Goal: Task Accomplishment & Management: Manage account settings

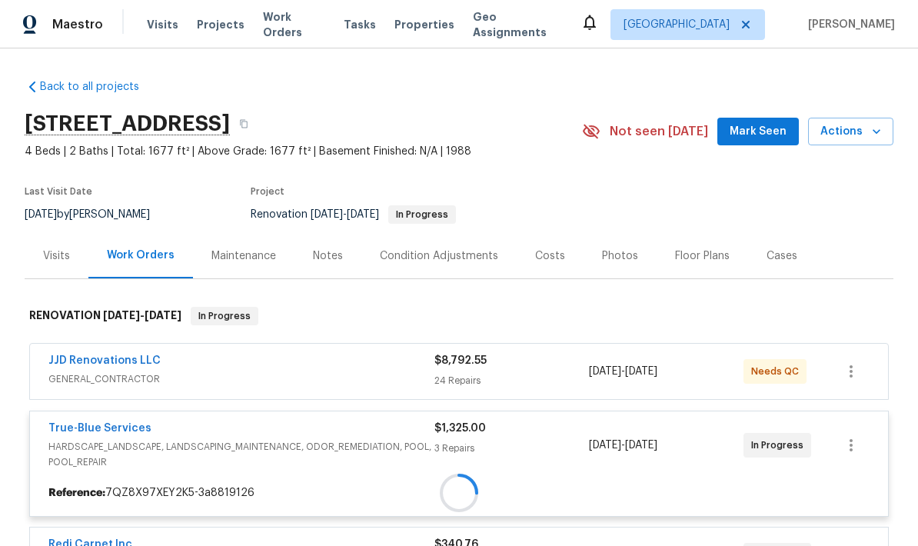
scroll to position [64, 0]
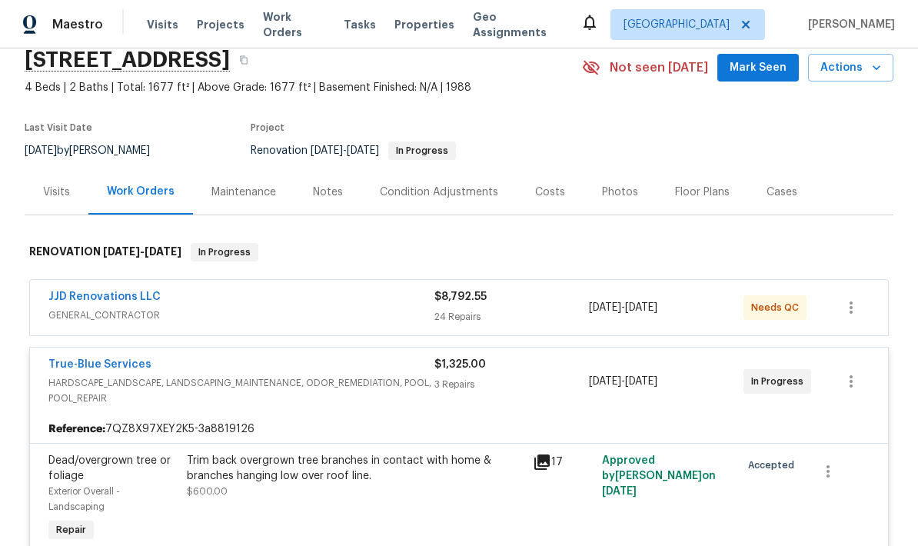
click at [107, 365] on link "True-Blue Services" at bounding box center [99, 364] width 103 height 11
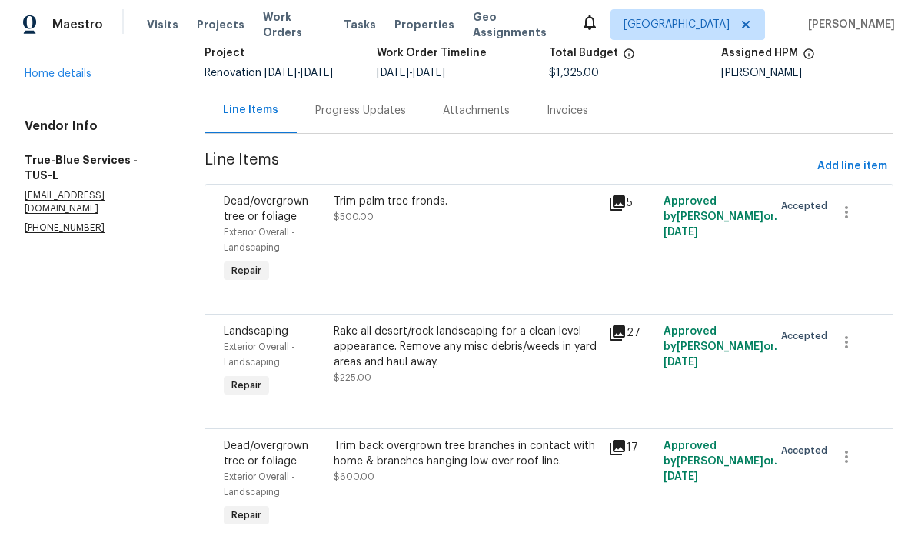
scroll to position [111, 0]
click at [462, 457] on div "Trim back overgrown tree branches in contact with home & branches hanging low o…" at bounding box center [467, 454] width 266 height 31
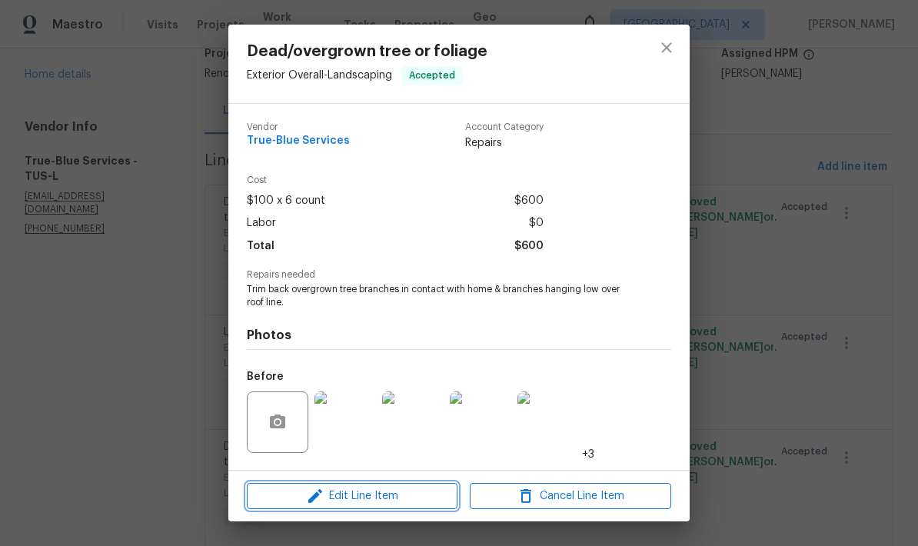
click at [394, 495] on span "Edit Line Item" at bounding box center [353, 496] width 202 height 19
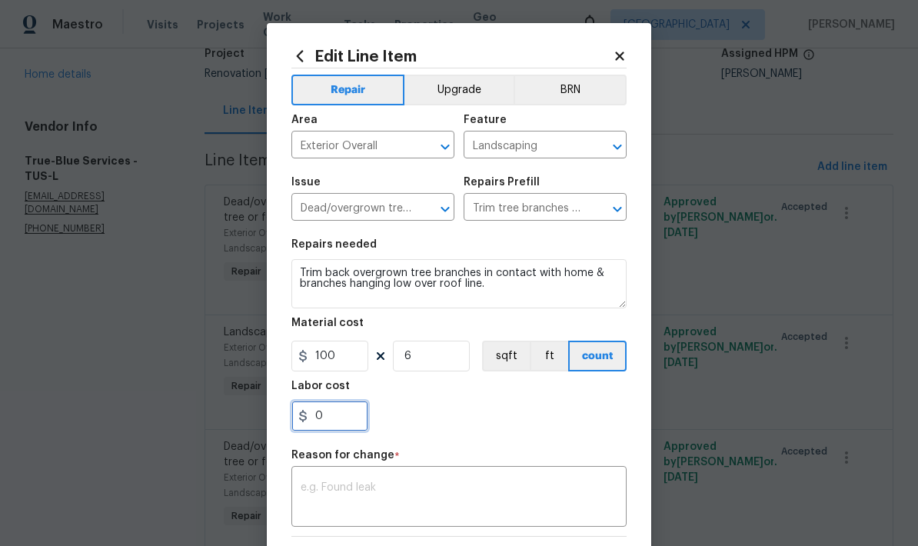
click at [351, 422] on input "0" at bounding box center [330, 416] width 77 height 31
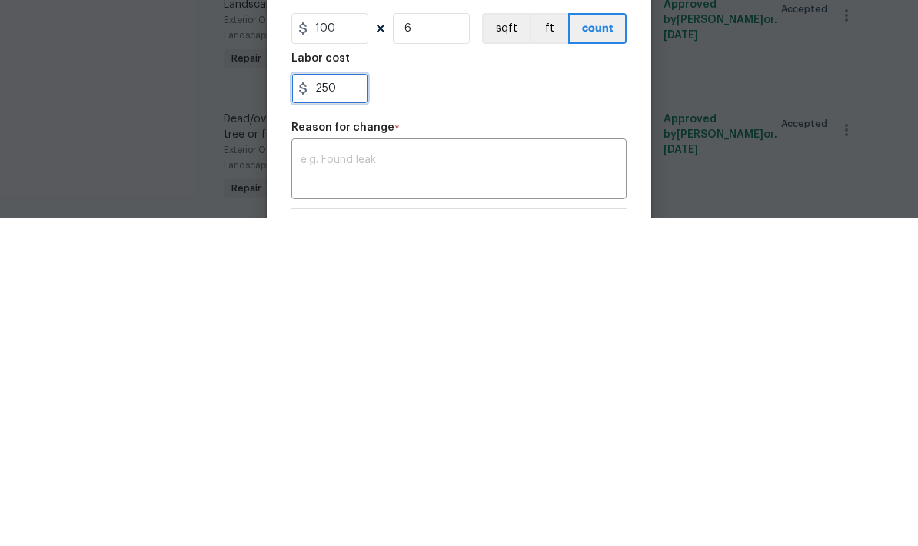
type input "250"
click at [535, 401] on div "250" at bounding box center [459, 416] width 335 height 31
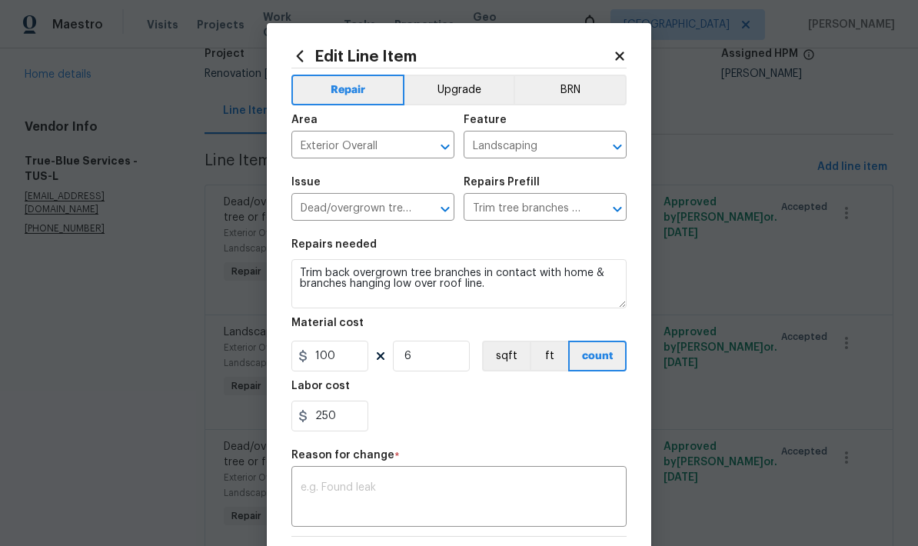
click at [476, 496] on textarea at bounding box center [459, 498] width 317 height 32
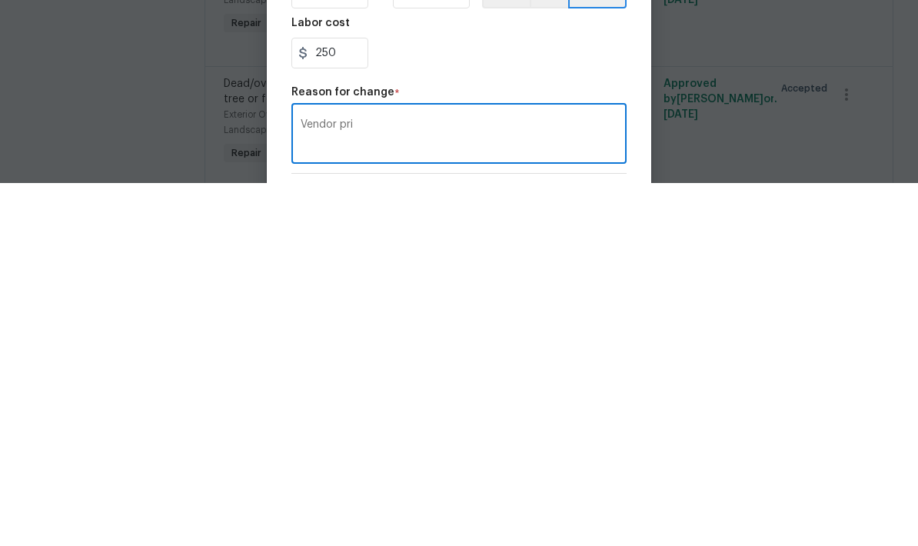
type textarea "Vendor pri"
click at [214, 144] on body "Maestro Visits Projects Work Orders Tasks Properties Geo Assignments Tucson Joh…" at bounding box center [459, 273] width 918 height 546
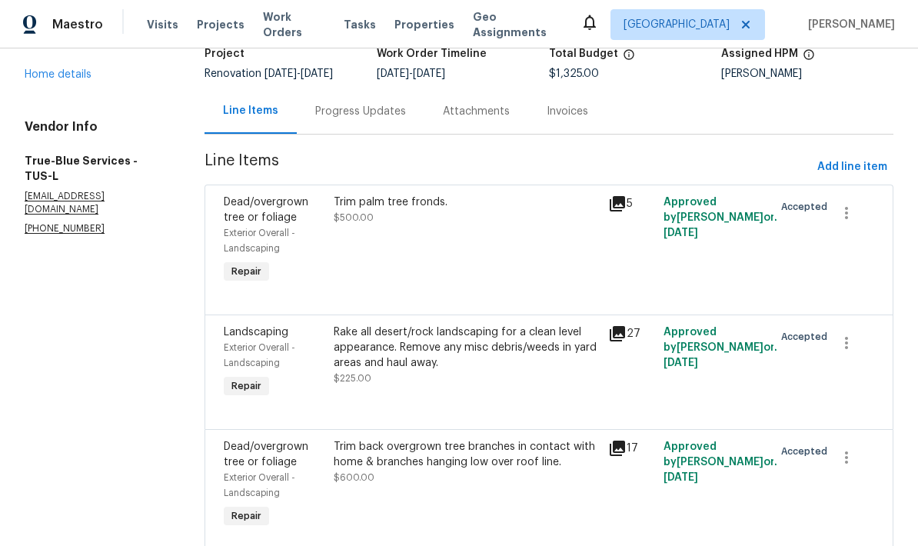
click at [653, 325] on div "27" at bounding box center [631, 334] width 46 height 18
click at [471, 439] on div "Trim back overgrown tree branches in contact with home & branches hanging low o…" at bounding box center [467, 462] width 266 height 46
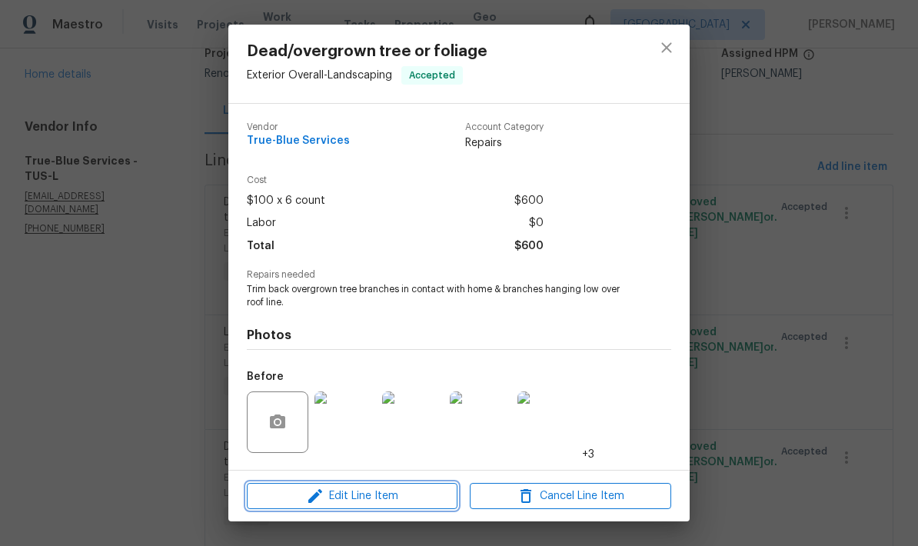
click at [421, 502] on span "Edit Line Item" at bounding box center [353, 496] width 202 height 19
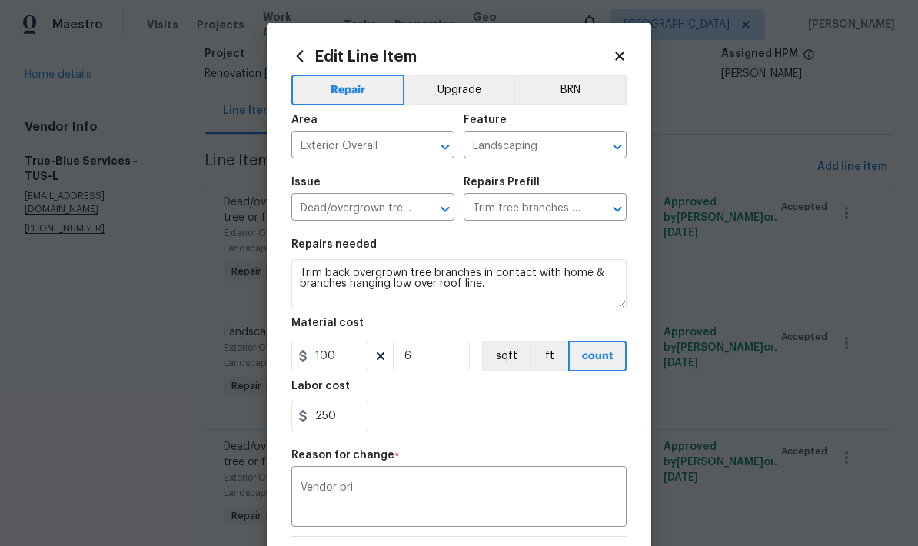
click at [448, 504] on textarea "Vendor pri" at bounding box center [459, 498] width 317 height 32
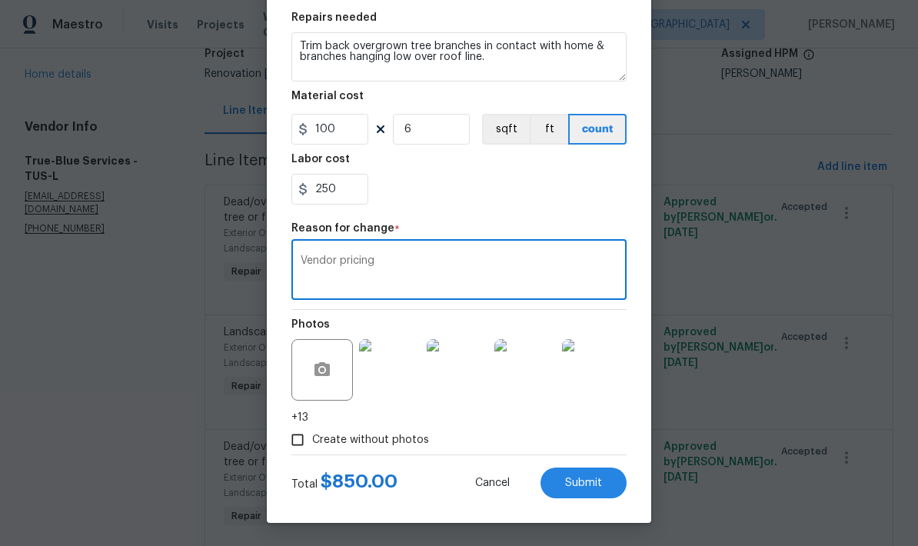
scroll to position [230, 0]
type textarea "Vendor pricing"
click at [591, 485] on span "Submit" at bounding box center [583, 484] width 37 height 12
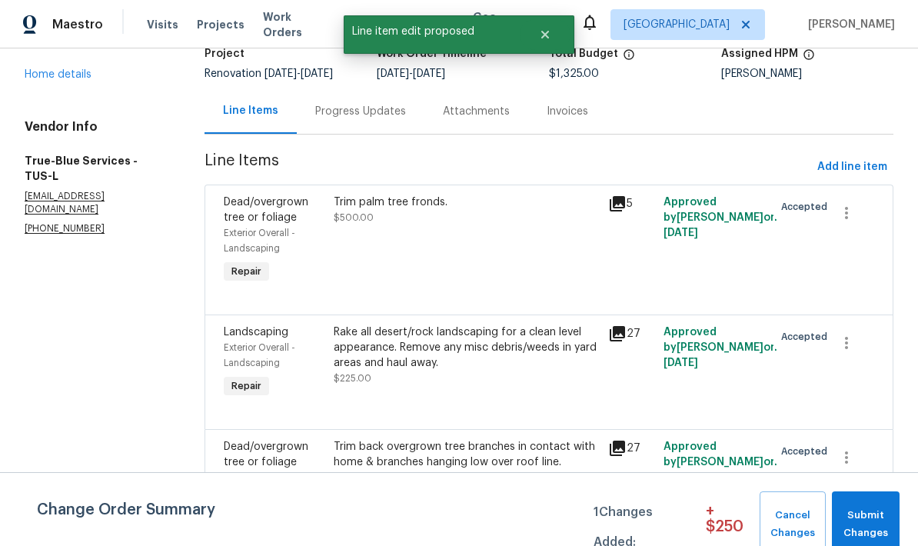
scroll to position [0, 0]
click at [862, 158] on span "Add line item" at bounding box center [853, 167] width 70 height 19
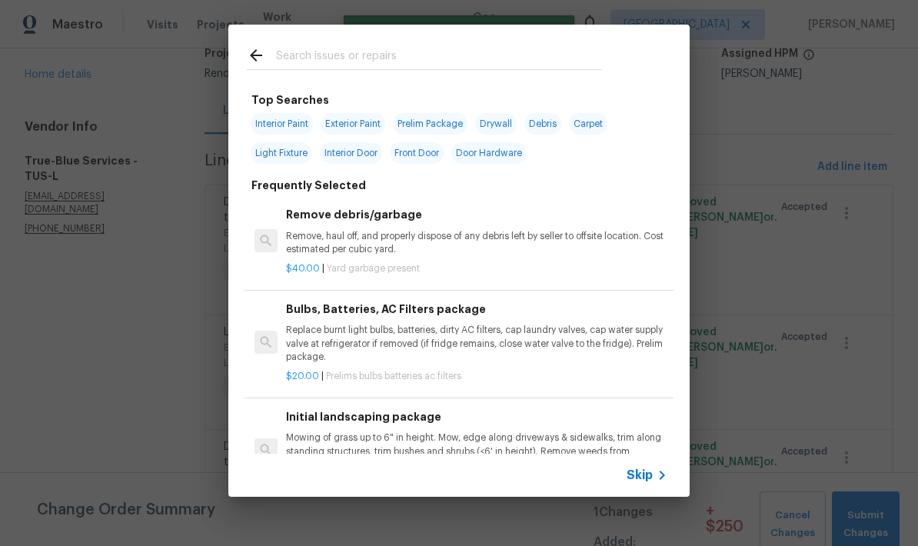
click at [424, 50] on input "text" at bounding box center [439, 57] width 326 height 23
type input "Tree"
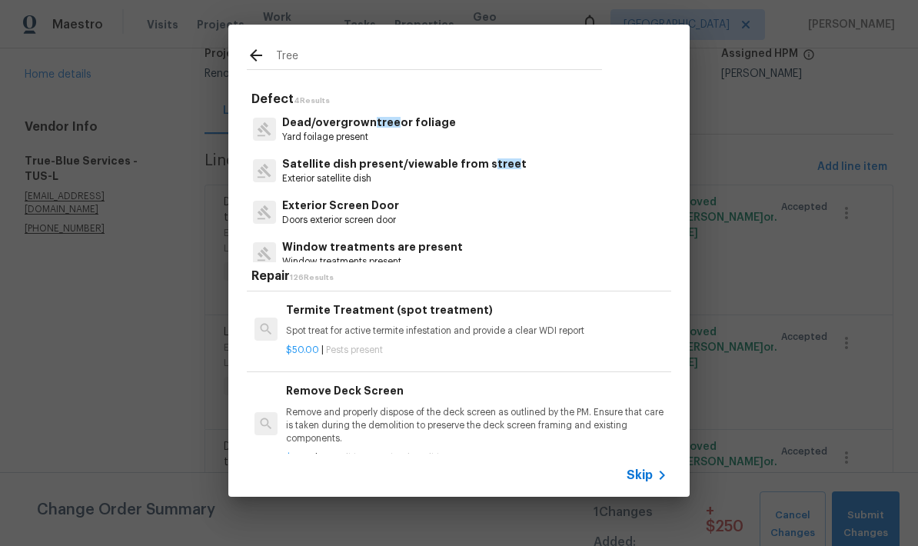
scroll to position [1801, -1]
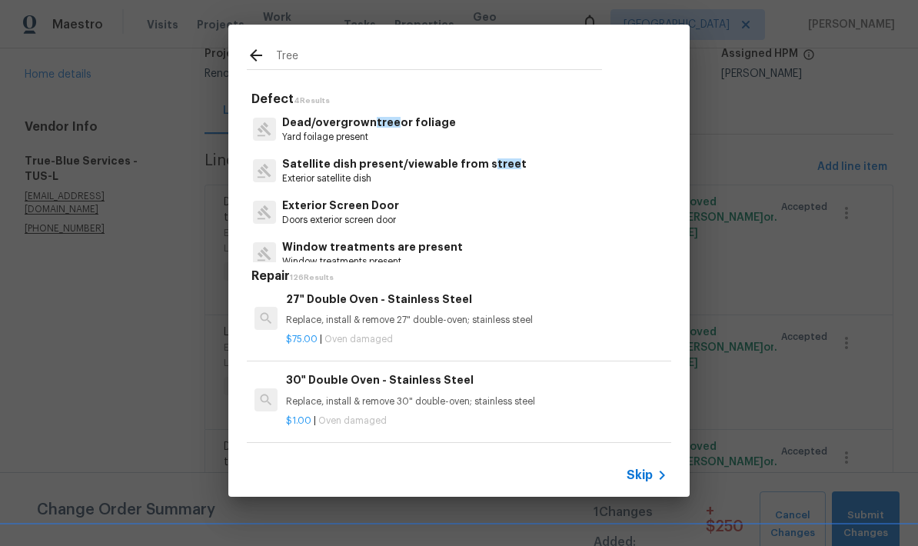
click at [411, 131] on p "Yard foilage present" at bounding box center [369, 137] width 174 height 13
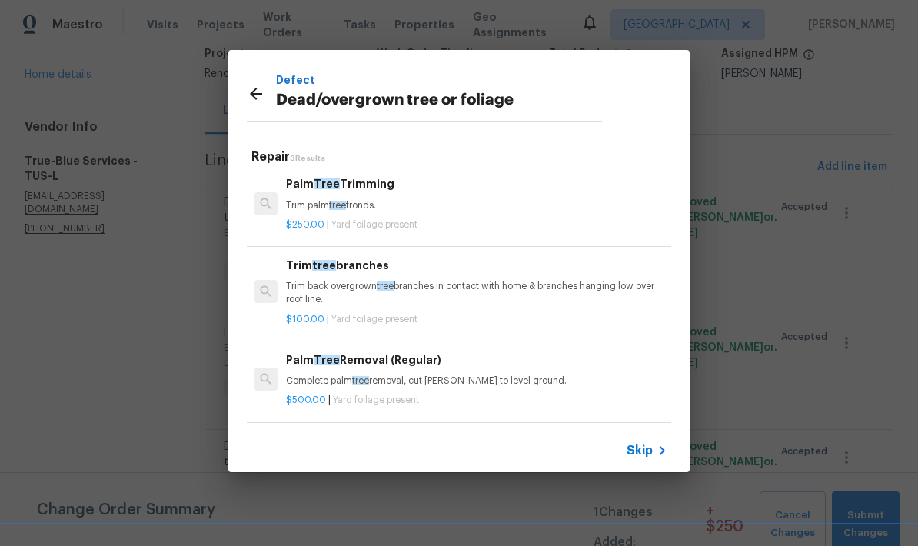
click at [257, 97] on icon at bounding box center [256, 94] width 18 height 18
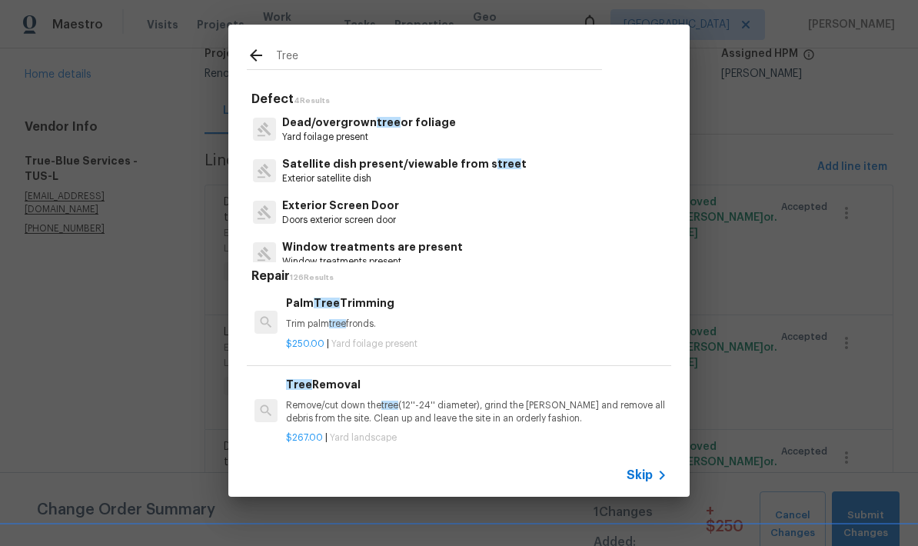
scroll to position [0, 0]
click at [658, 467] on icon at bounding box center [662, 475] width 18 height 18
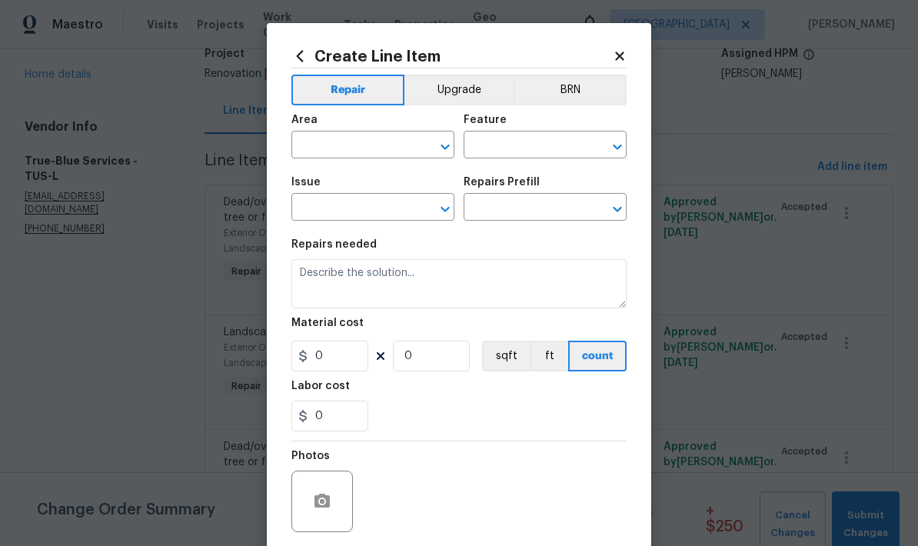
click at [370, 150] on input "text" at bounding box center [352, 147] width 120 height 24
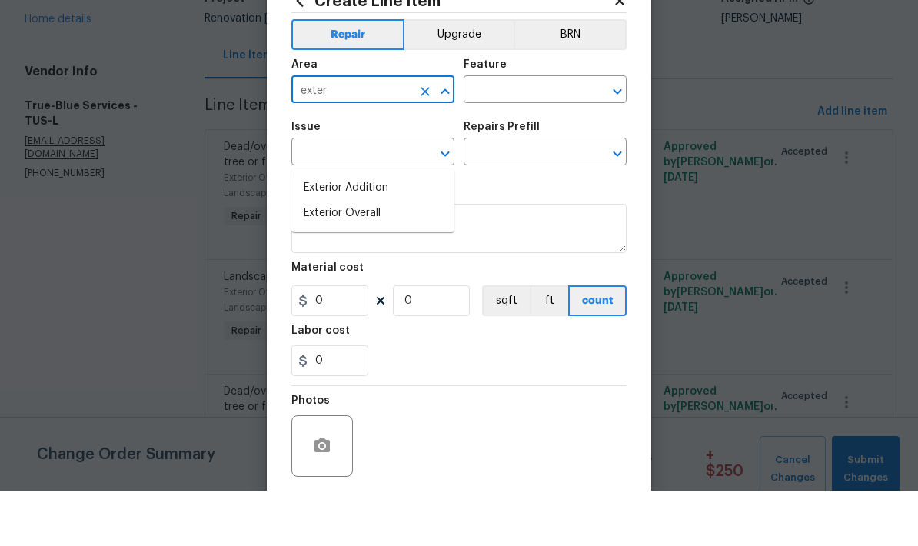
click at [345, 256] on li "Exterior Overall" at bounding box center [373, 268] width 163 height 25
type input "Exterior Overall"
click at [523, 135] on input "text" at bounding box center [524, 147] width 120 height 24
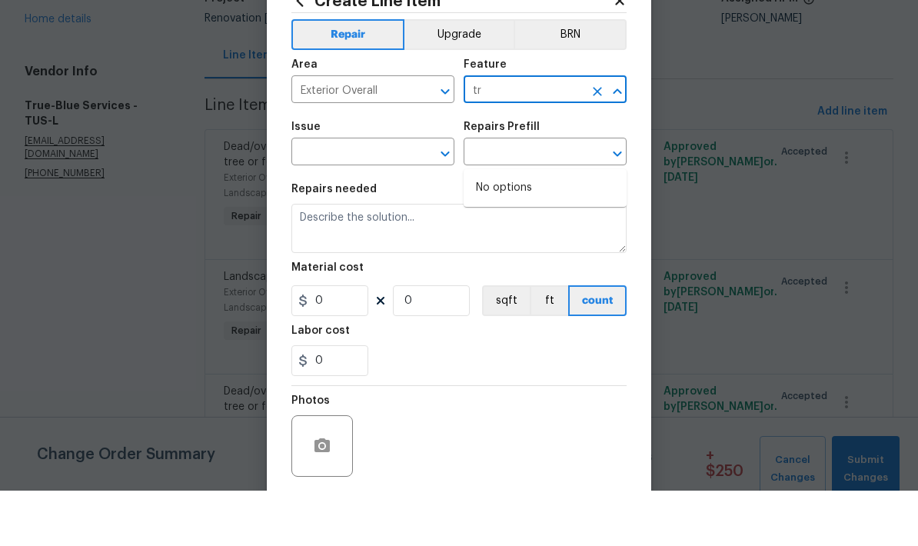
type input "t"
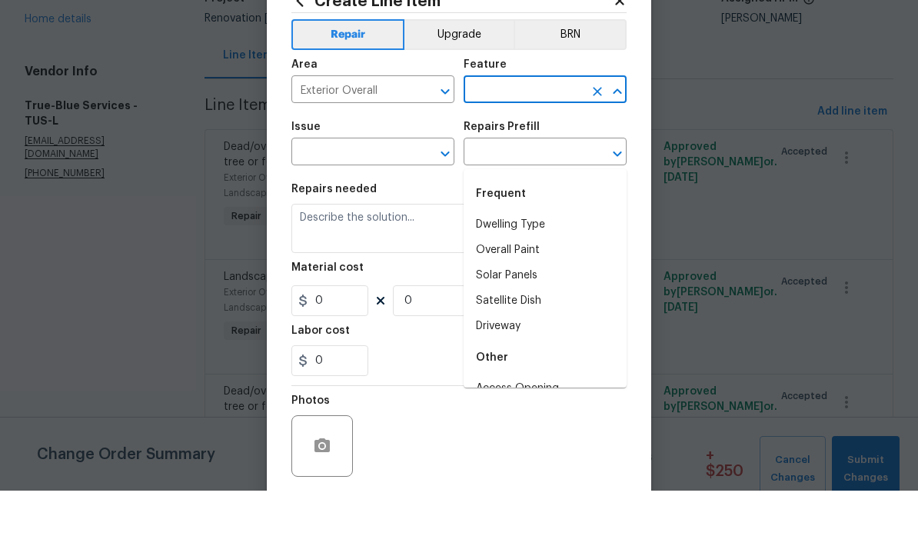
type input "e"
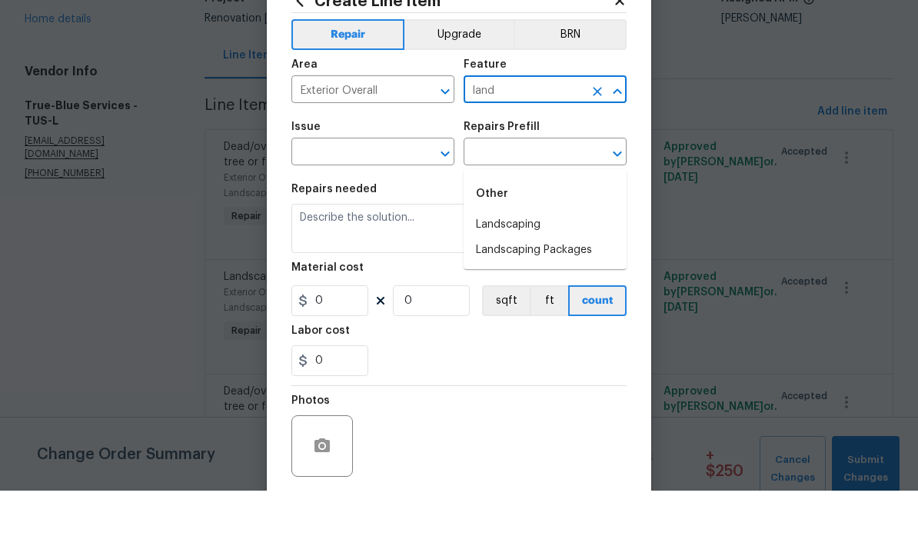
click at [528, 268] on li "Landscaping" at bounding box center [545, 280] width 163 height 25
type input "Landscaping"
click at [342, 197] on input "text" at bounding box center [352, 209] width 120 height 24
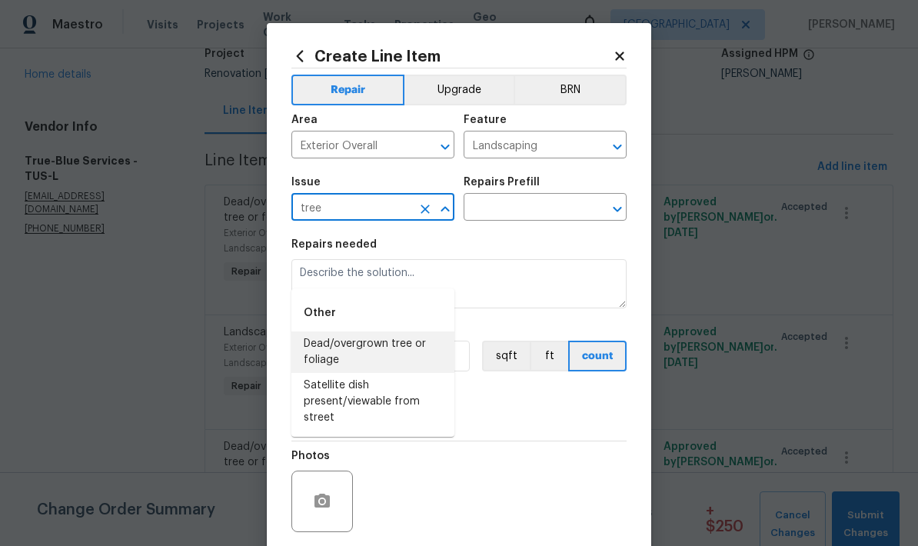
click at [322, 332] on li "Dead/overgrown tree or foliage" at bounding box center [373, 353] width 163 height 42
type input "Dead/overgrown tree or foliage"
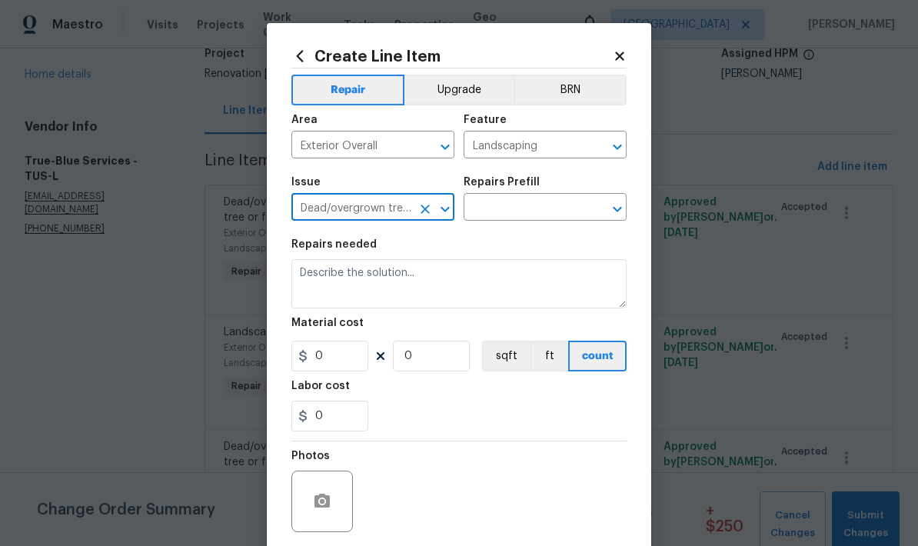
click at [560, 208] on input "text" at bounding box center [524, 209] width 120 height 24
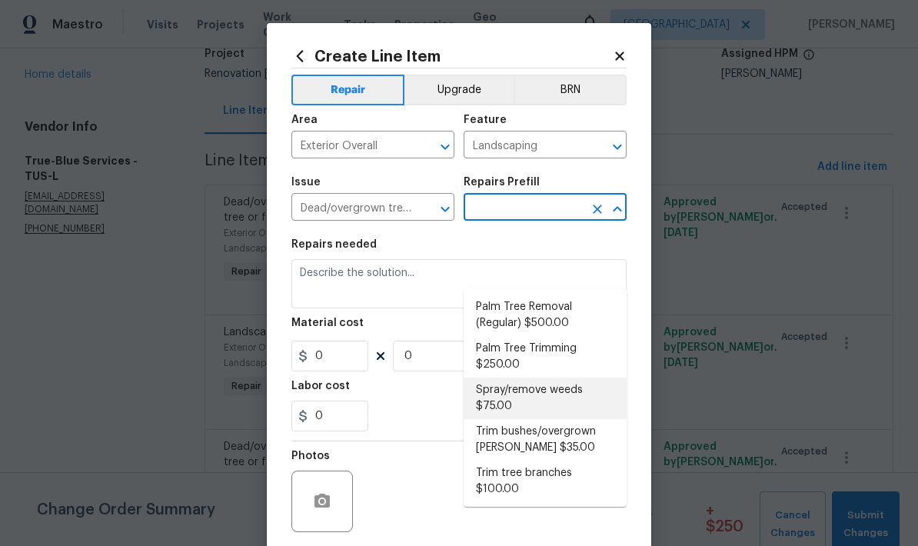
click at [558, 378] on li "Spray/remove weeds $75.00" at bounding box center [545, 399] width 163 height 42
type input "Spray/remove weeds $75.00"
type textarea "Spray for weeds in all beds/walkways/driveway or areas identified by HPM."
type input "1"
type input "75"
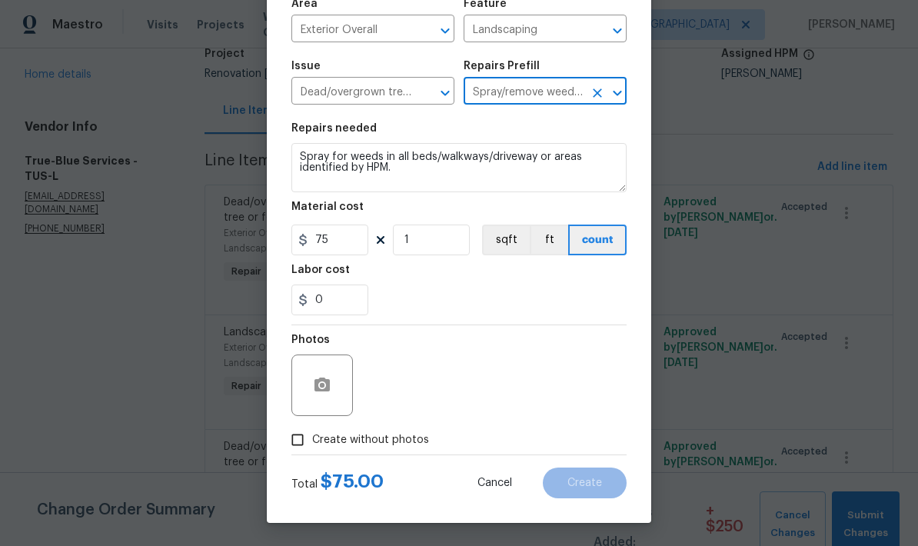
scroll to position [119, 0]
click at [295, 447] on input "Create without photos" at bounding box center [297, 439] width 29 height 29
checkbox input "true"
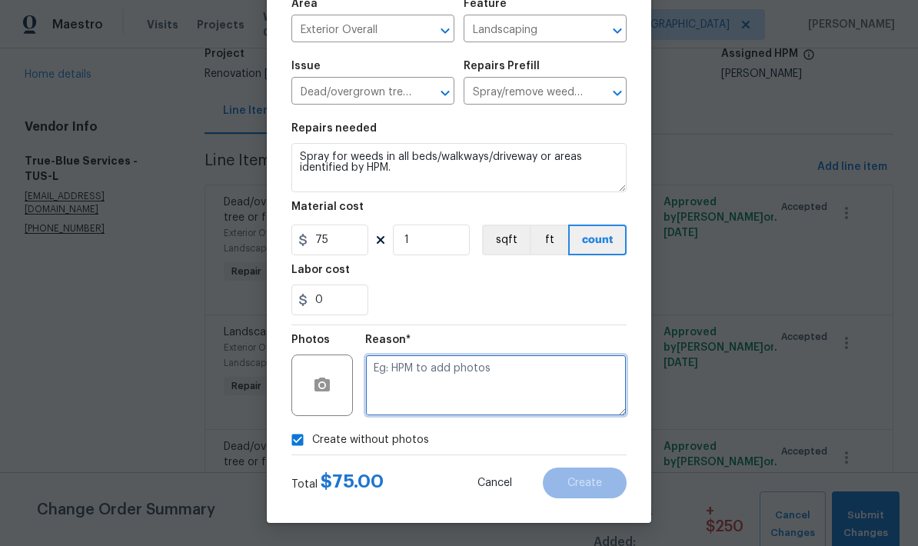
click at [540, 390] on textarea at bounding box center [496, 386] width 262 height 62
type textarea "Pre-treatment"
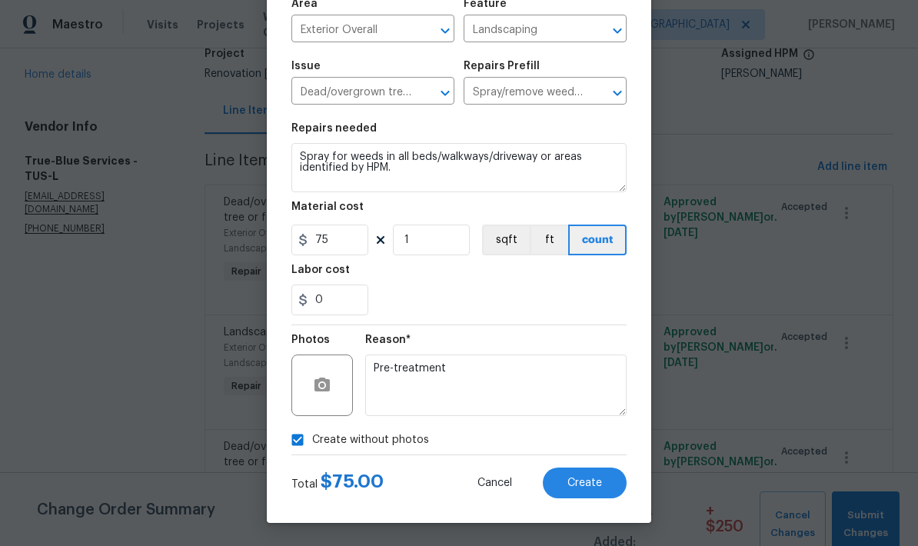
click at [572, 495] on button "Create" at bounding box center [585, 483] width 84 height 31
click at [577, 500] on div "Create Line Item Repair Upgrade BRN Area Exterior Overall ​ Feature Landscaping…" at bounding box center [459, 215] width 385 height 616
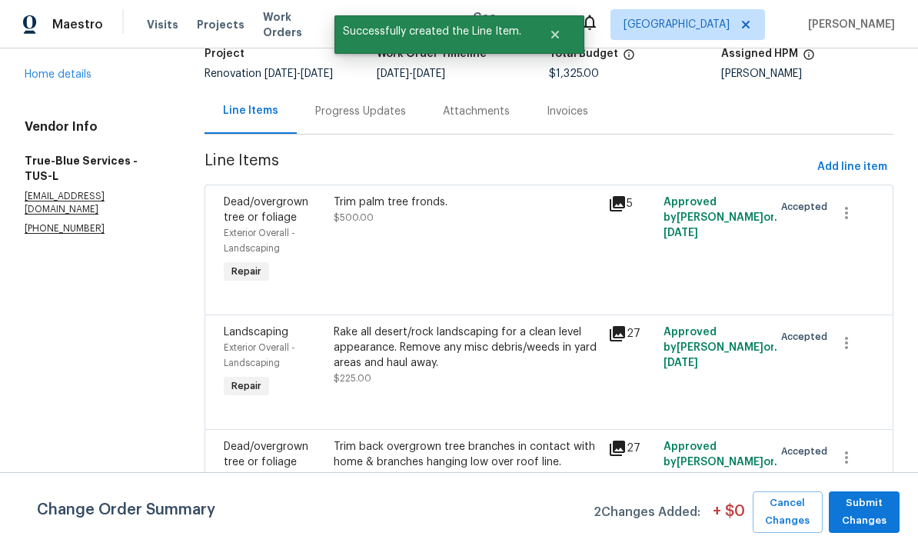
scroll to position [0, 0]
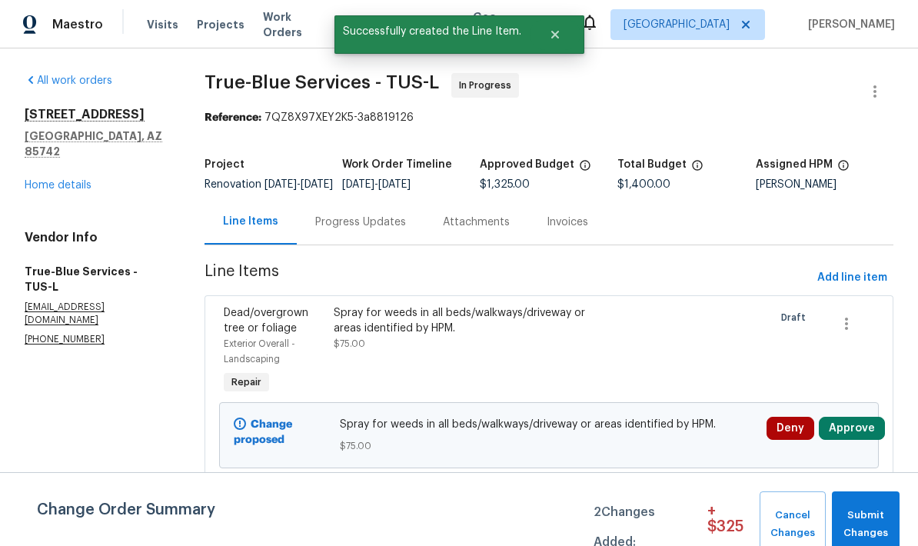
click at [853, 440] on button "Approve" at bounding box center [852, 428] width 66 height 23
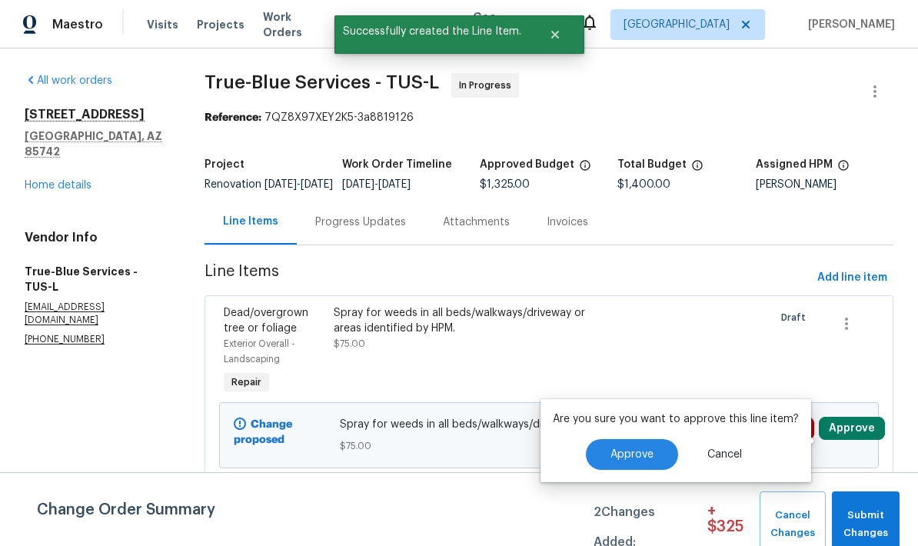
click at [628, 455] on span "Approve" at bounding box center [632, 455] width 43 height 12
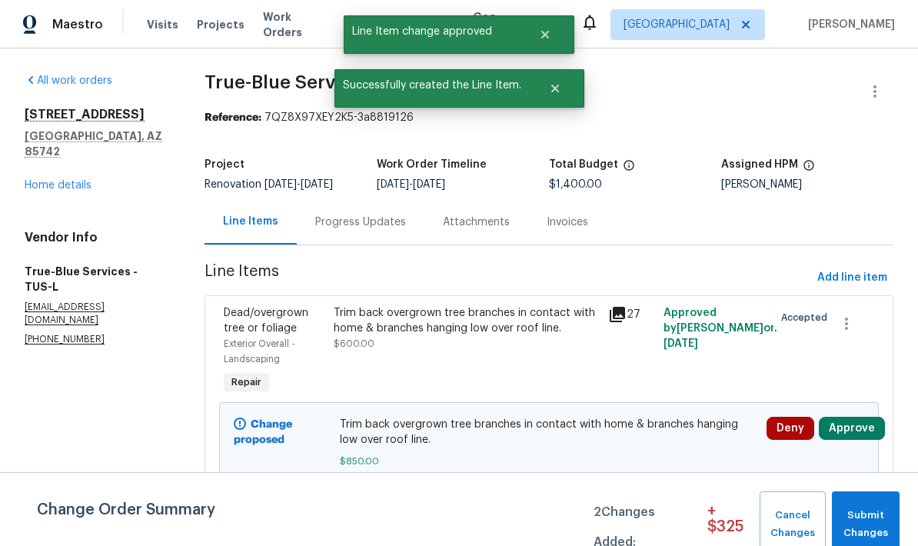
click at [863, 432] on button "Approve" at bounding box center [852, 428] width 66 height 23
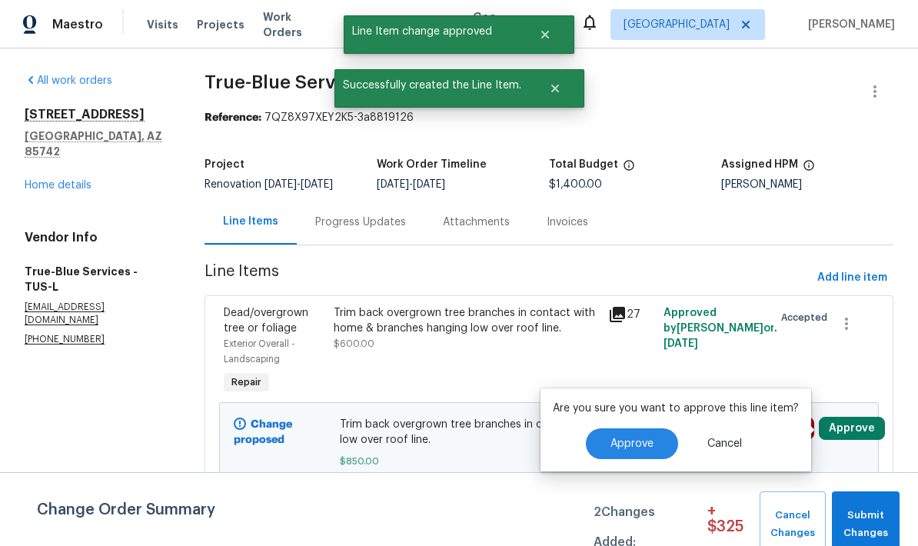
click at [637, 448] on span "Approve" at bounding box center [632, 444] width 43 height 12
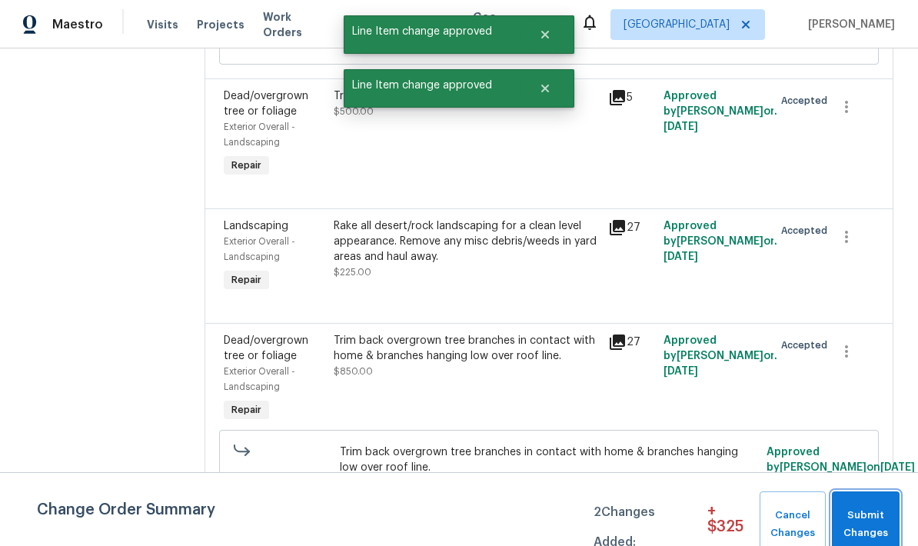
click at [874, 521] on span "Submit Changes" at bounding box center [866, 524] width 52 height 35
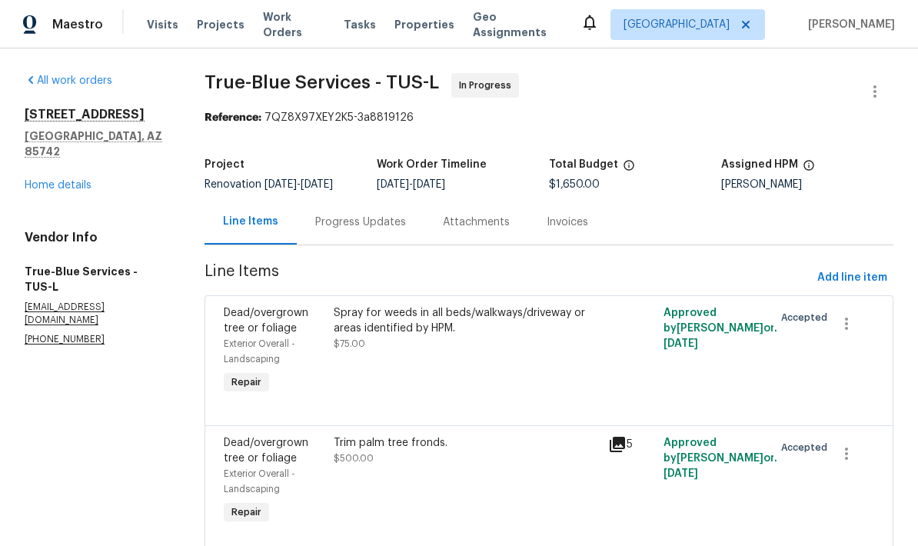
click at [57, 180] on link "Home details" at bounding box center [58, 185] width 67 height 11
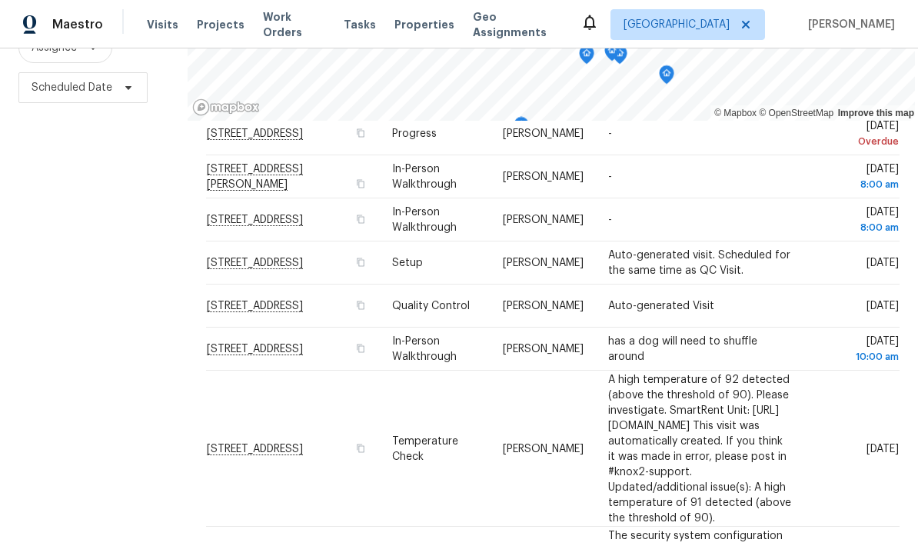
scroll to position [204, 0]
click at [109, 275] on div "Filters Reset ​ Type Assignee Scheduled Date" at bounding box center [94, 225] width 188 height 668
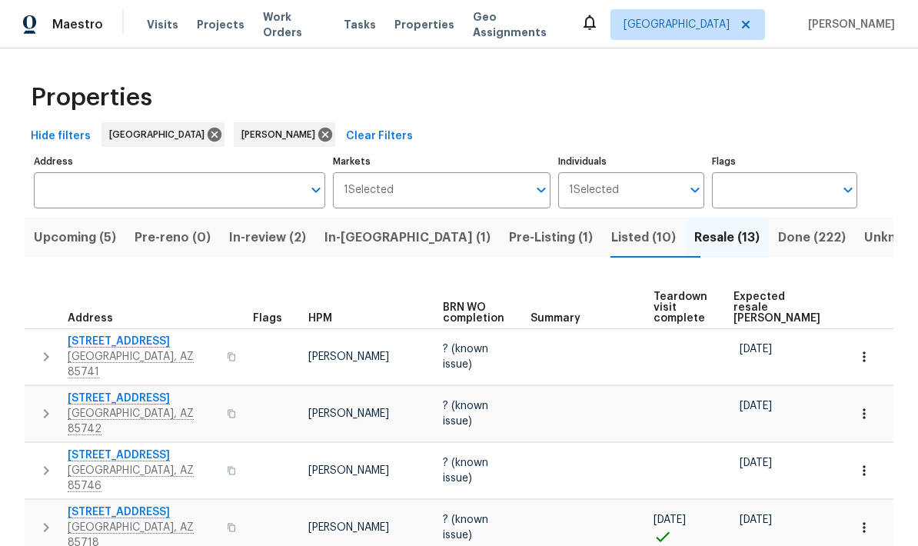
scroll to position [54, 0]
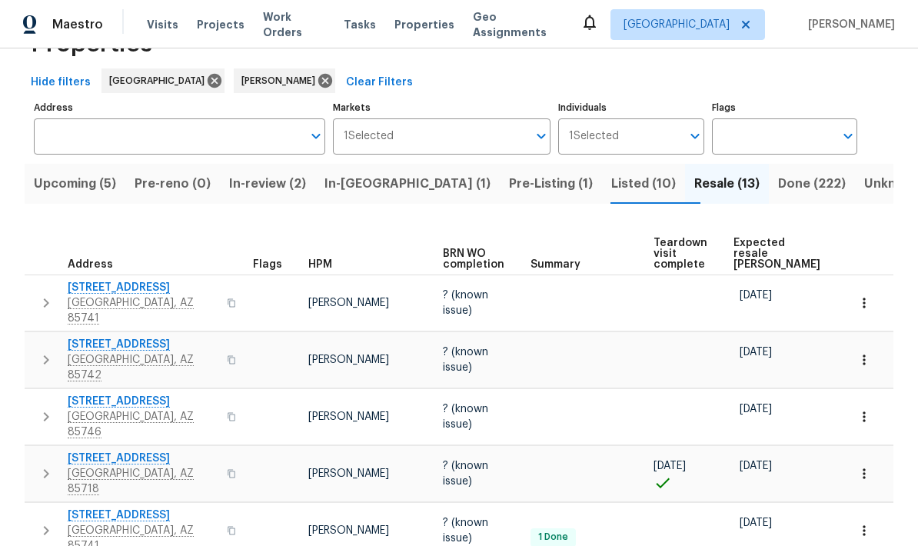
click at [94, 337] on span "[STREET_ADDRESS]" at bounding box center [143, 344] width 150 height 15
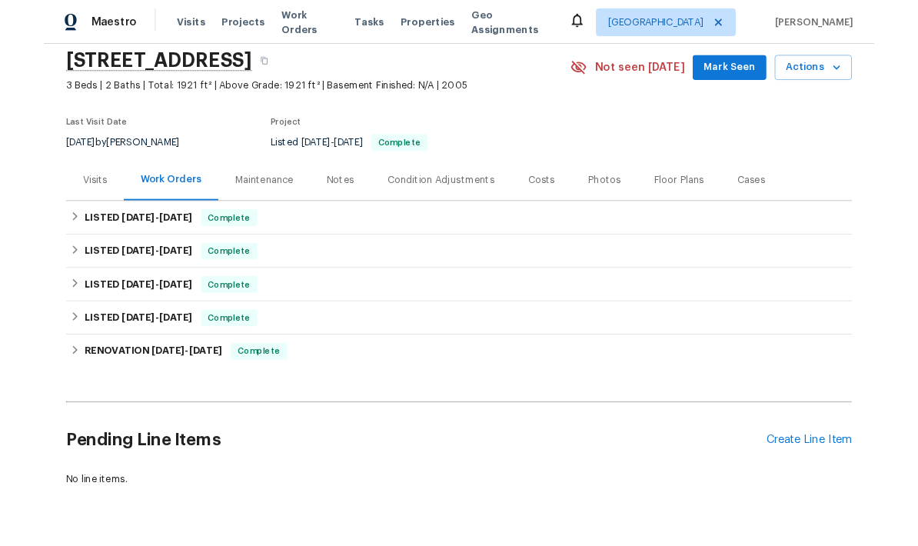
scroll to position [57, 0]
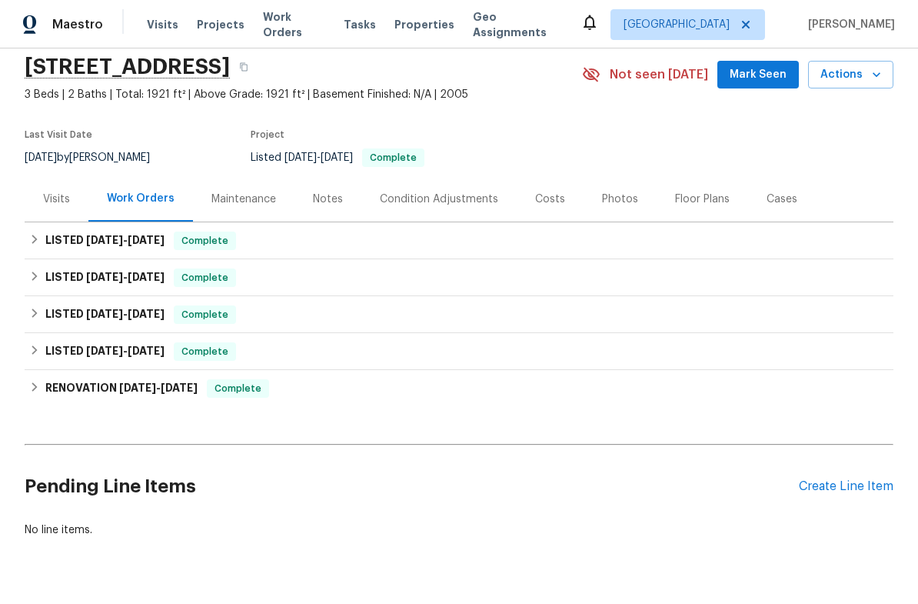
click at [834, 491] on div "Create Line Item" at bounding box center [846, 486] width 95 height 15
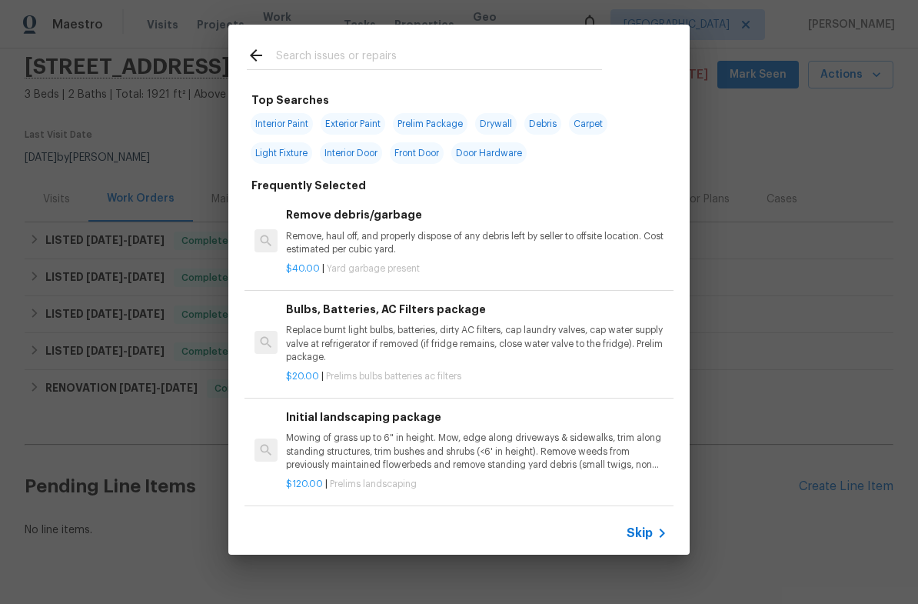
click at [475, 68] on input "text" at bounding box center [439, 57] width 326 height 23
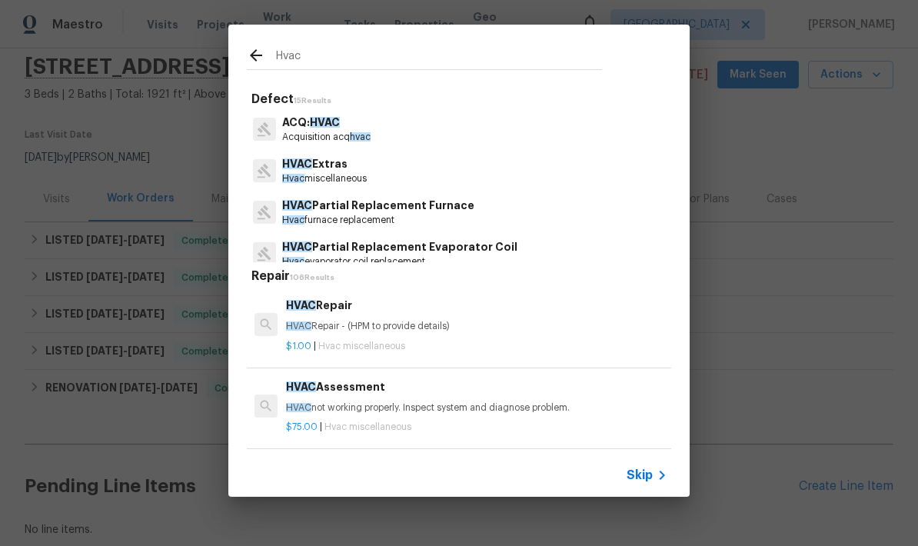
type input "HVAC"
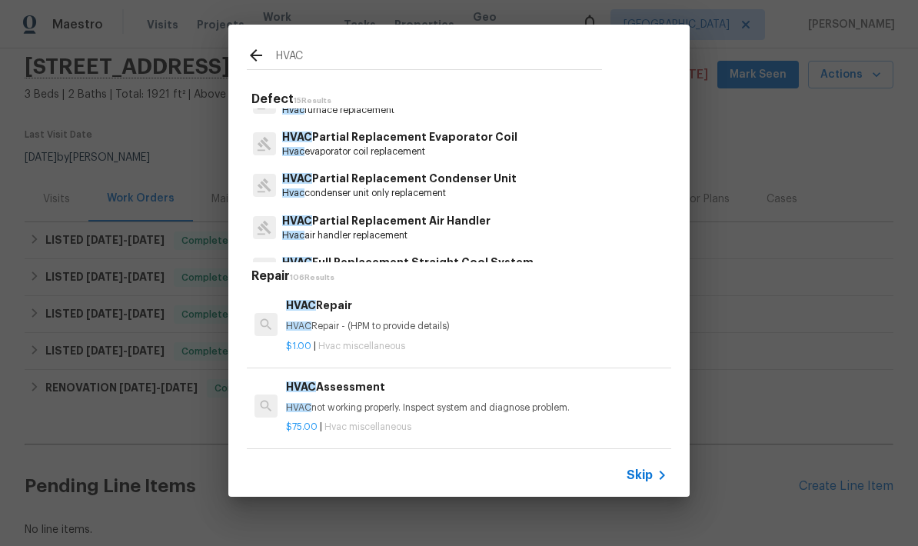
scroll to position [111, 0]
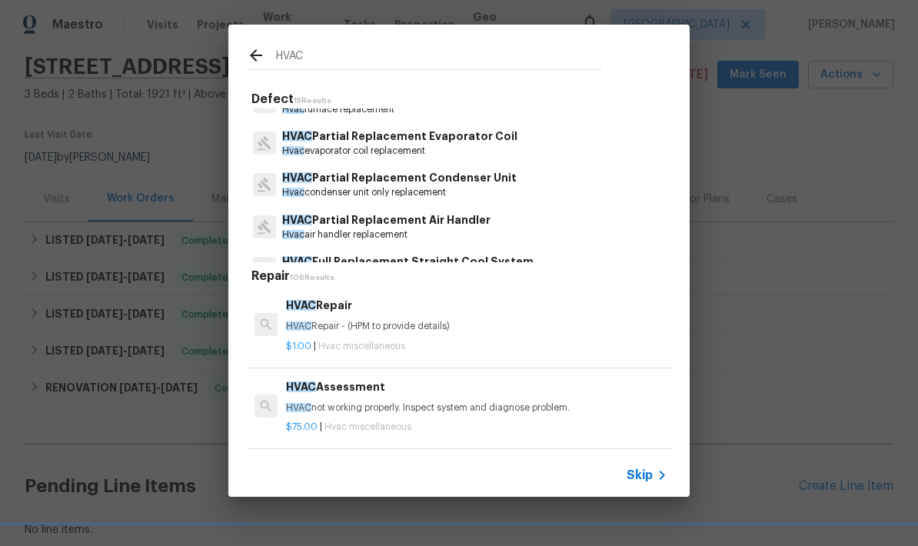
click at [453, 195] on p "Hvac condenser unit only replacement" at bounding box center [399, 192] width 235 height 13
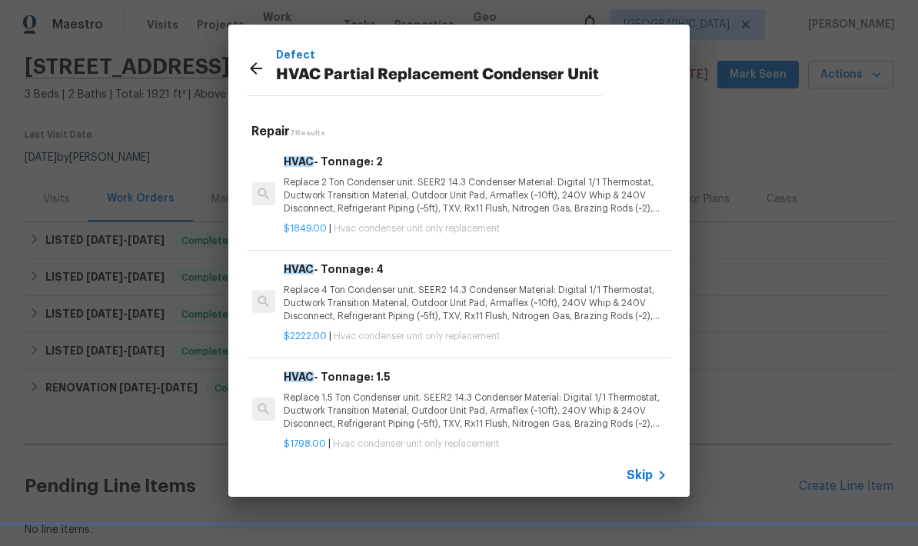
scroll to position [0, 2]
click at [541, 296] on p "Replace 4 Ton Condenser unit. SEER2 14.3 Condenser Material: Digital 1/1 Thermo…" at bounding box center [475, 303] width 382 height 39
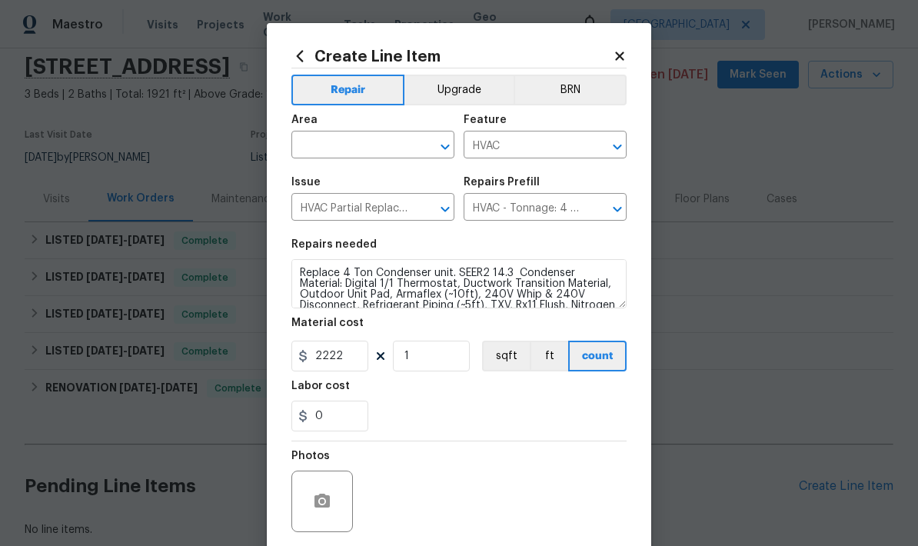
click at [368, 152] on input "text" at bounding box center [352, 147] width 120 height 24
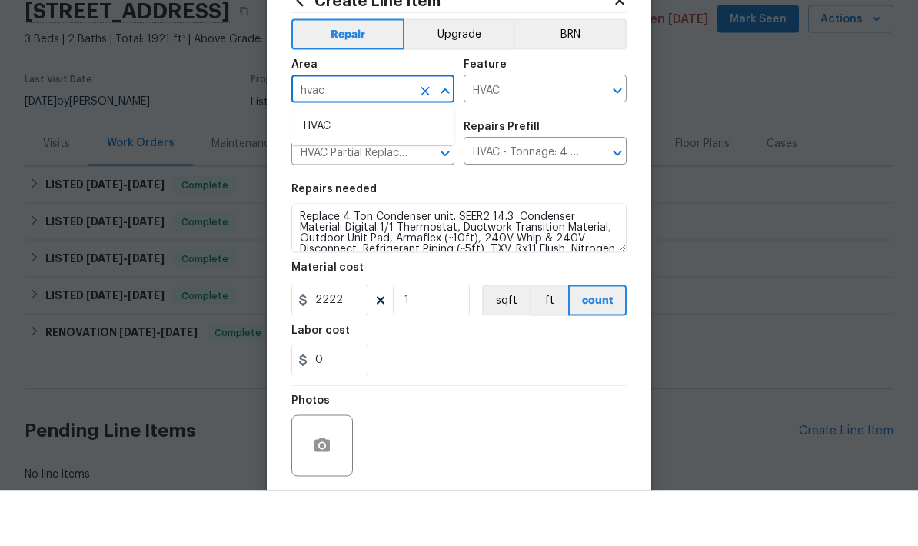
scroll to position [56, 0]
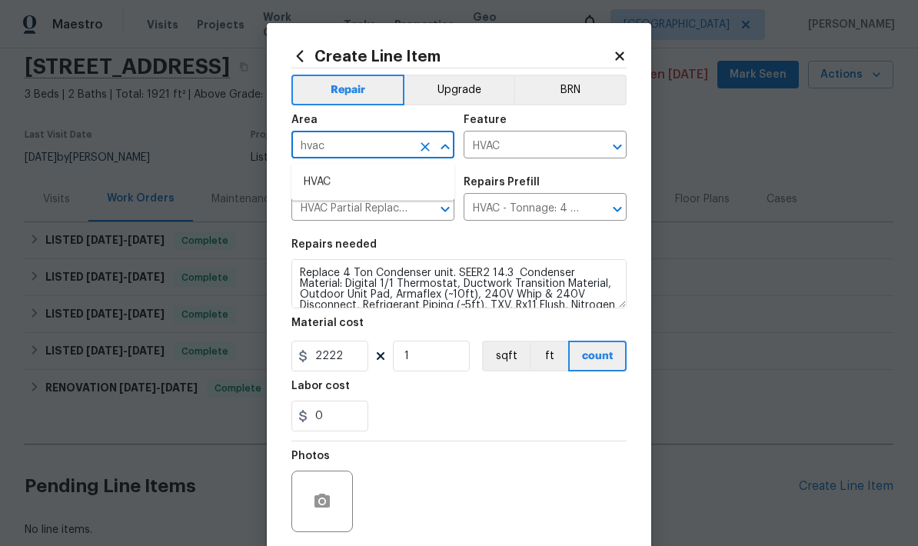
click at [318, 169] on li "HVAC" at bounding box center [373, 181] width 163 height 25
type input "HVAC"
click at [352, 364] on input "2222" at bounding box center [330, 356] width 77 height 31
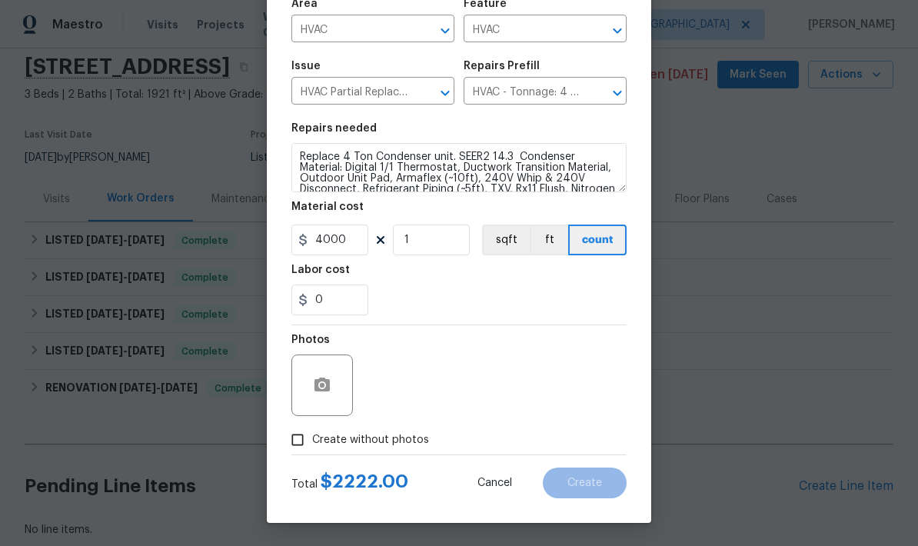
scroll to position [119, 0]
type input "4000"
click at [505, 378] on div "Photos" at bounding box center [459, 375] width 335 height 100
click at [324, 386] on circle "button" at bounding box center [322, 385] width 5 height 5
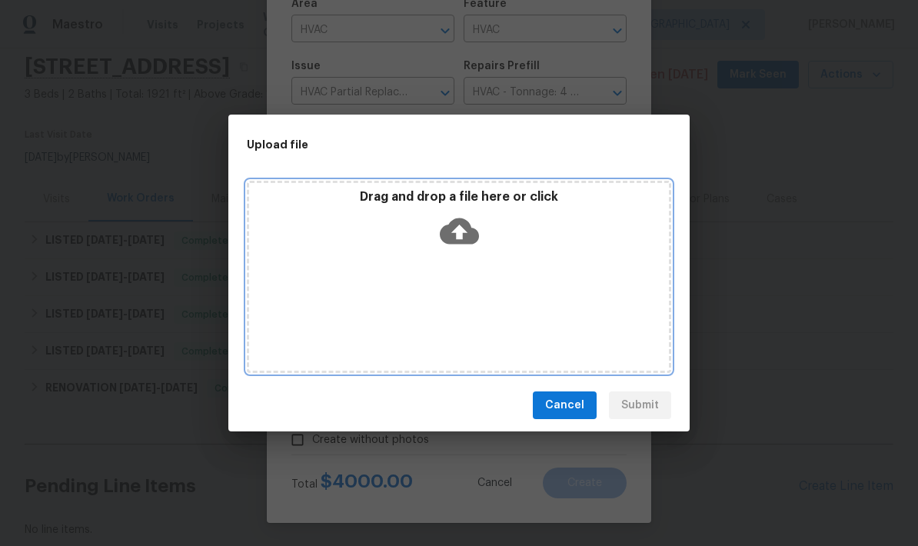
click at [466, 229] on icon at bounding box center [459, 231] width 39 height 26
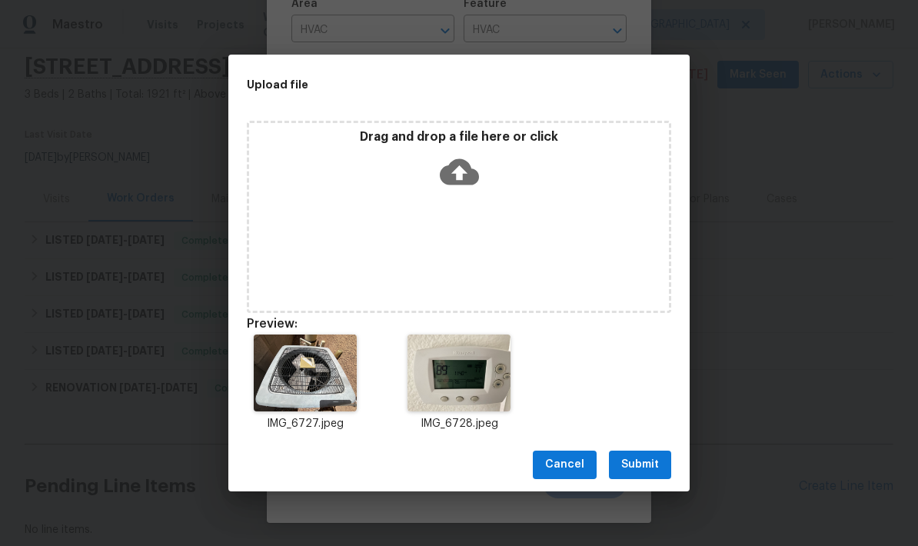
click at [650, 461] on span "Submit" at bounding box center [640, 464] width 38 height 19
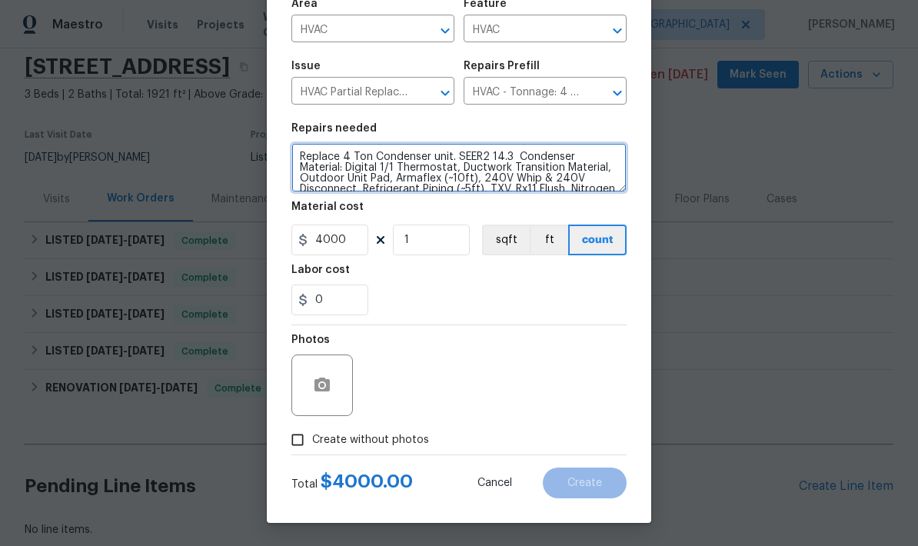
click at [503, 150] on textarea "Replace 4 Ton Condenser unit. SEER2 14.3 Condenser Material: Digital 1/1 Thermo…" at bounding box center [459, 167] width 335 height 49
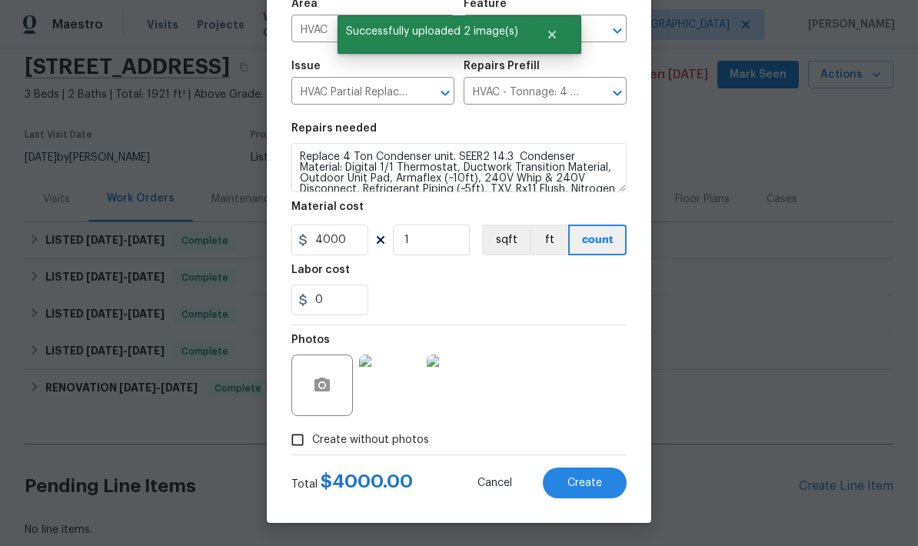
click at [586, 493] on button "Create" at bounding box center [585, 483] width 84 height 31
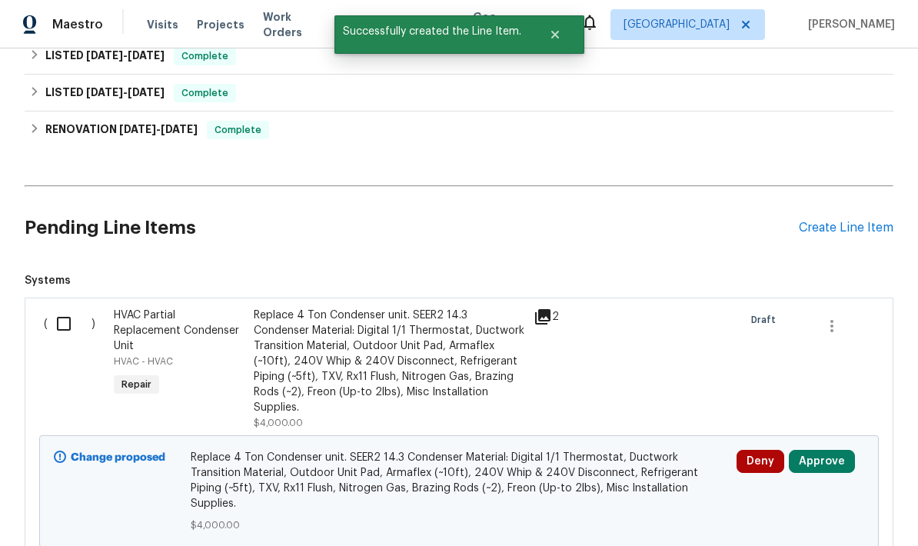
scroll to position [328, 0]
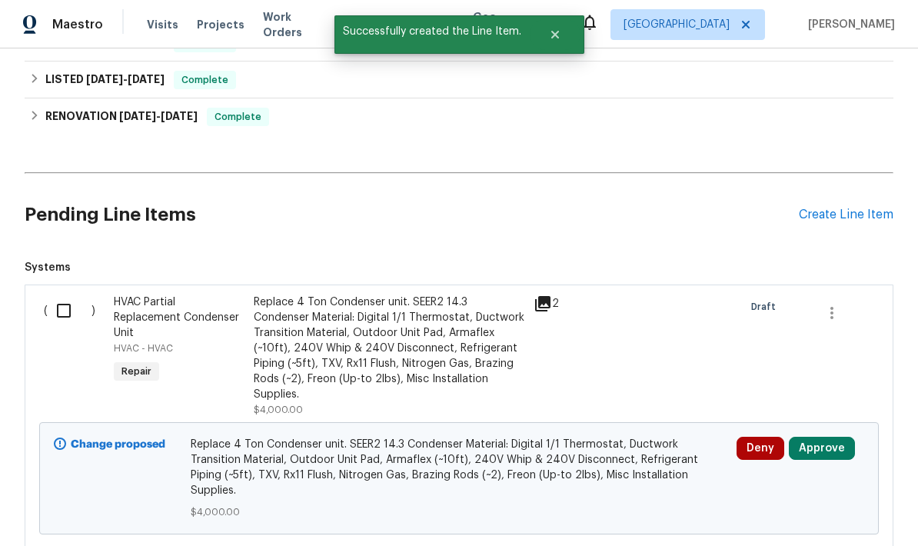
click at [830, 437] on button "Approve" at bounding box center [822, 448] width 66 height 23
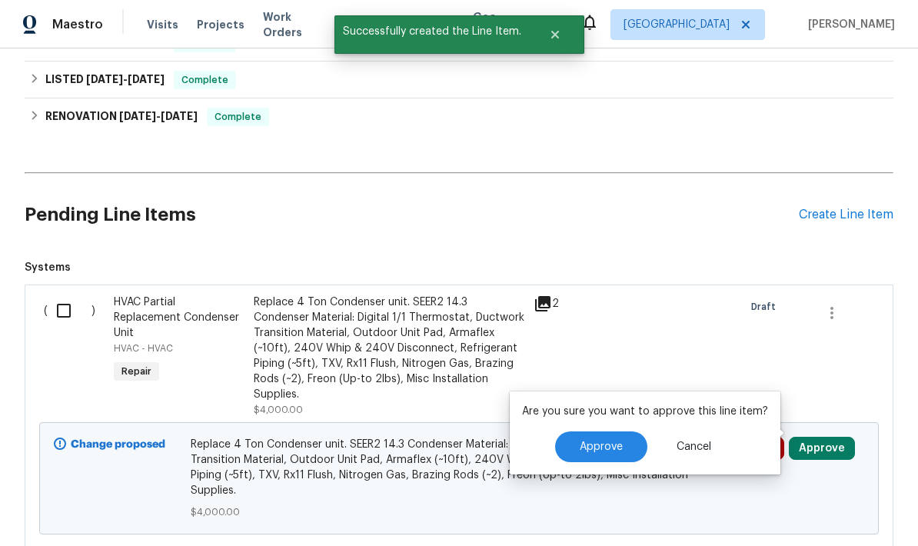
click at [598, 432] on button "Approve" at bounding box center [601, 447] width 92 height 31
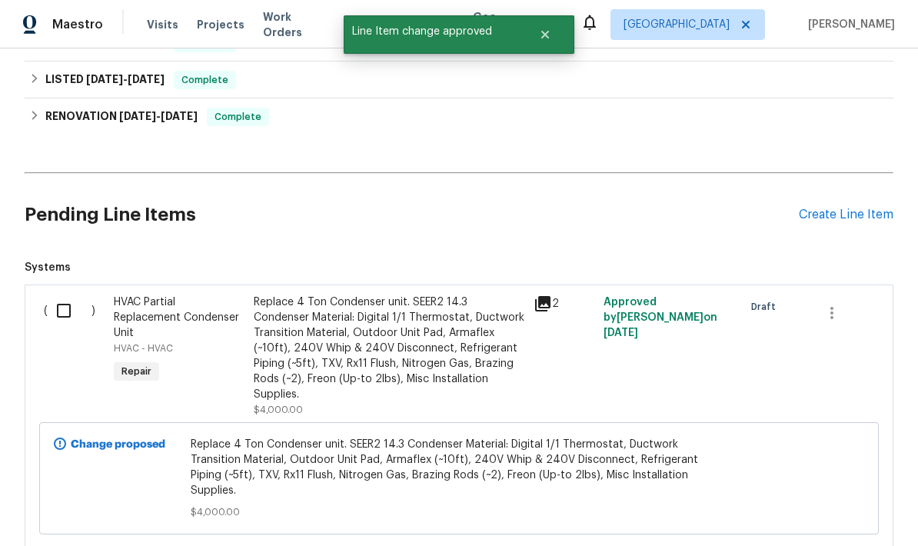
click at [65, 295] on input "checkbox" at bounding box center [70, 311] width 44 height 32
checkbox input "true"
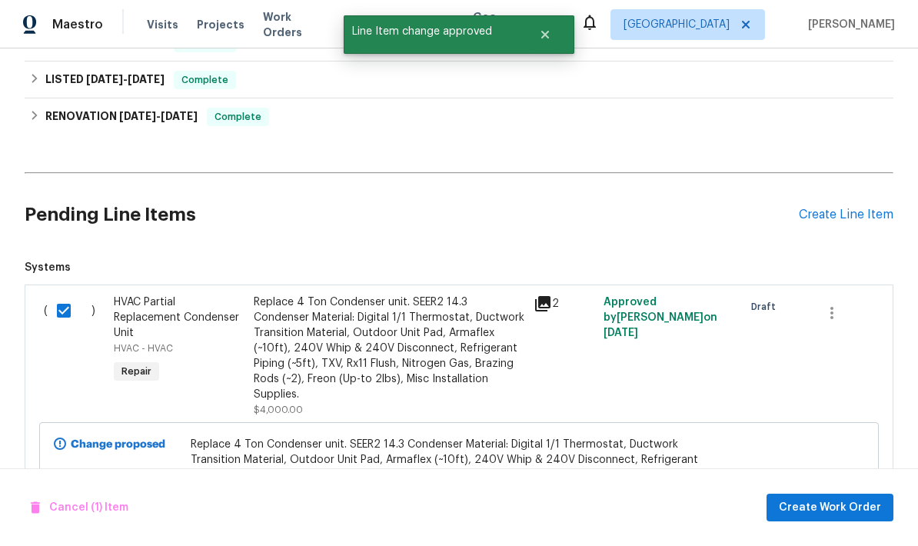
click at [859, 498] on span "Create Work Order" at bounding box center [830, 507] width 102 height 19
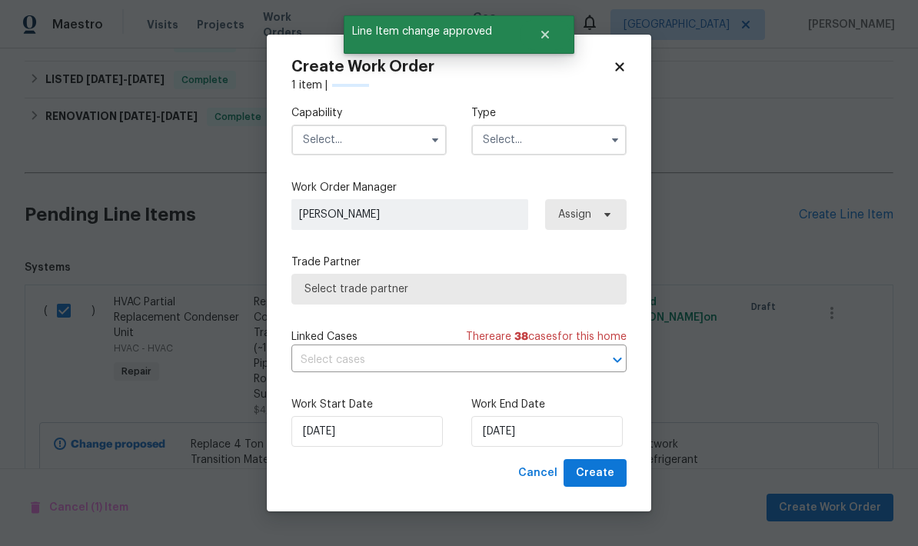
click at [316, 145] on input "text" at bounding box center [369, 140] width 155 height 31
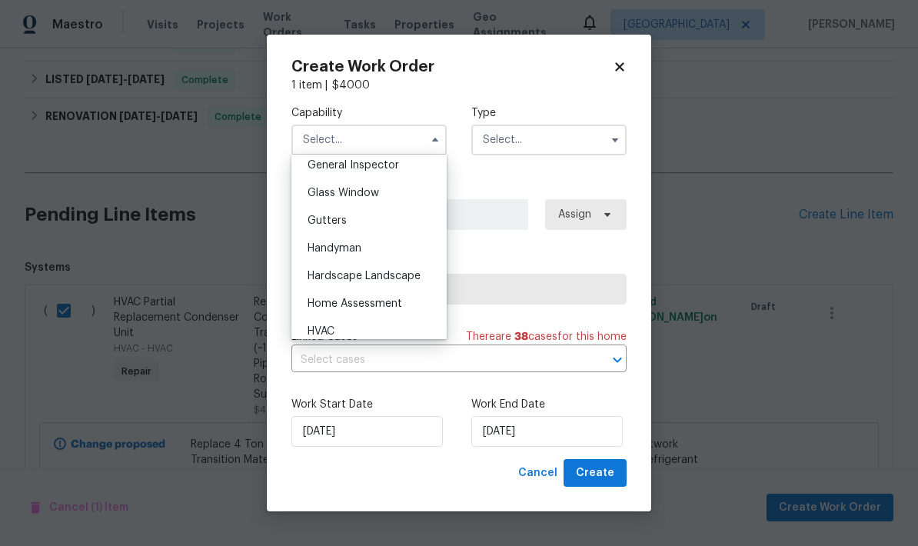
click at [339, 333] on div "HVAC" at bounding box center [369, 332] width 148 height 28
type input "HVAC"
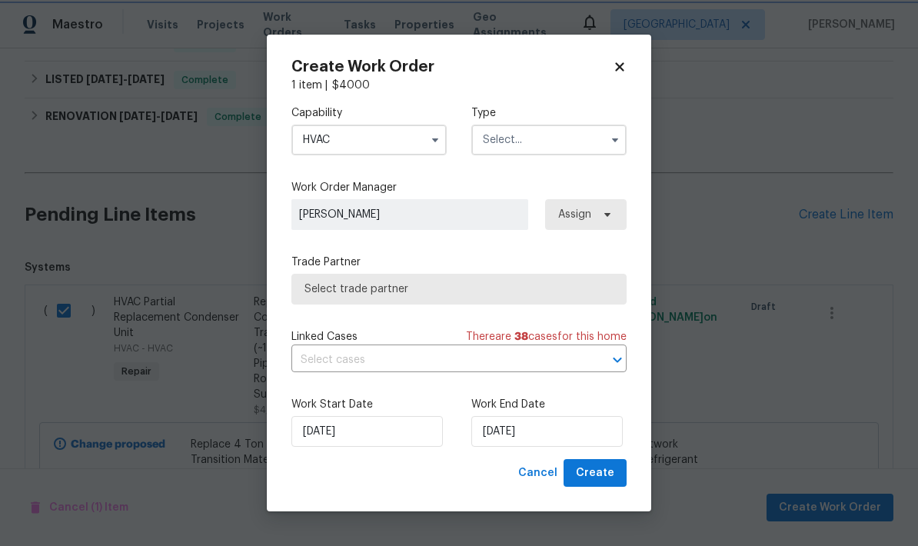
scroll to position [808, 0]
click at [528, 152] on input "text" at bounding box center [548, 140] width 155 height 31
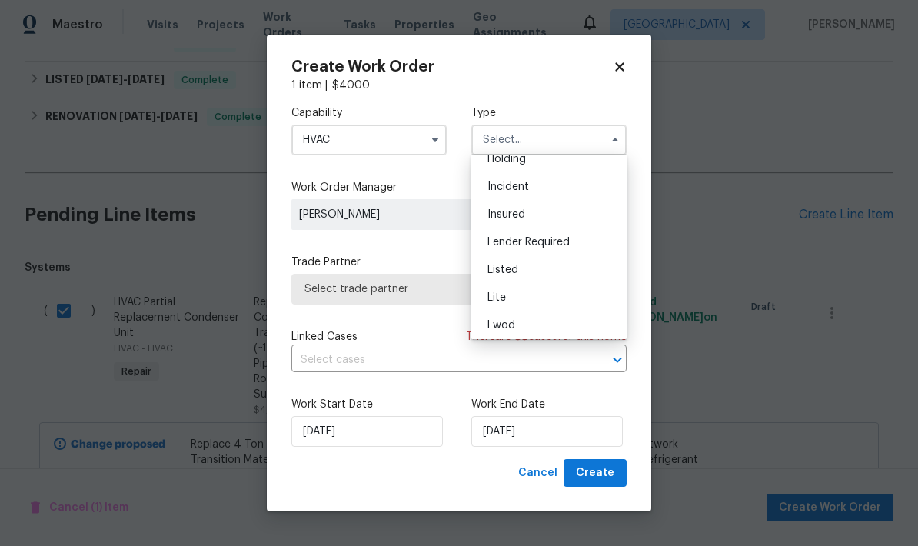
scroll to position [67, 0]
click at [515, 279] on div "Listed" at bounding box center [549, 272] width 148 height 28
type input "Listed"
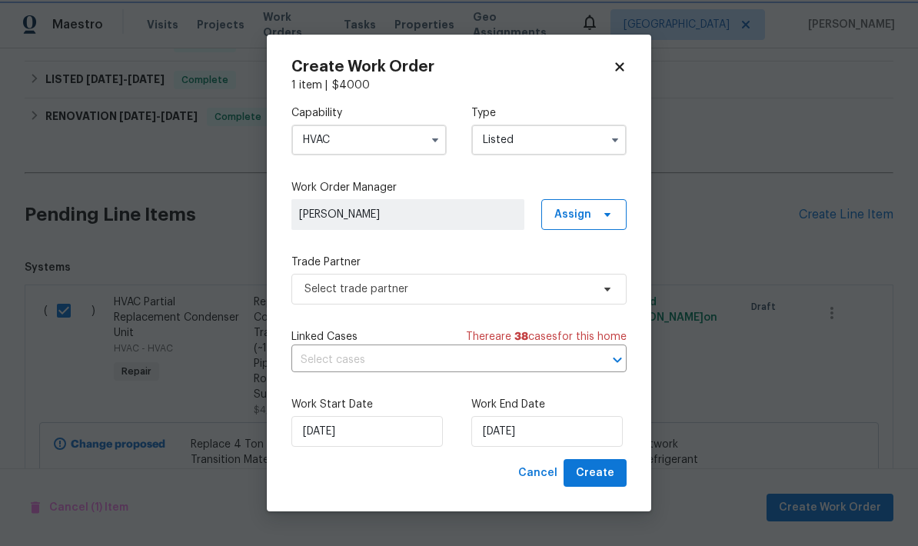
scroll to position [0, 0]
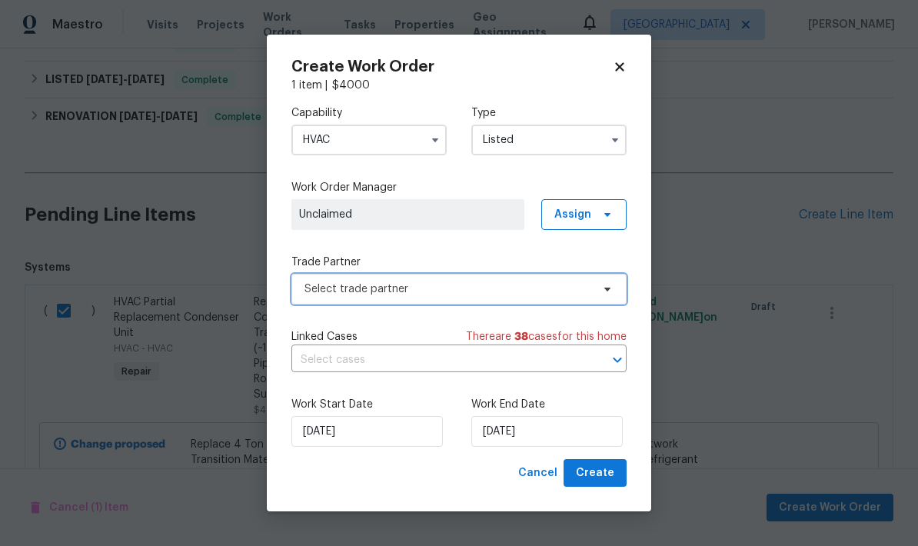
click at [487, 297] on span "Select trade partner" at bounding box center [459, 289] width 335 height 31
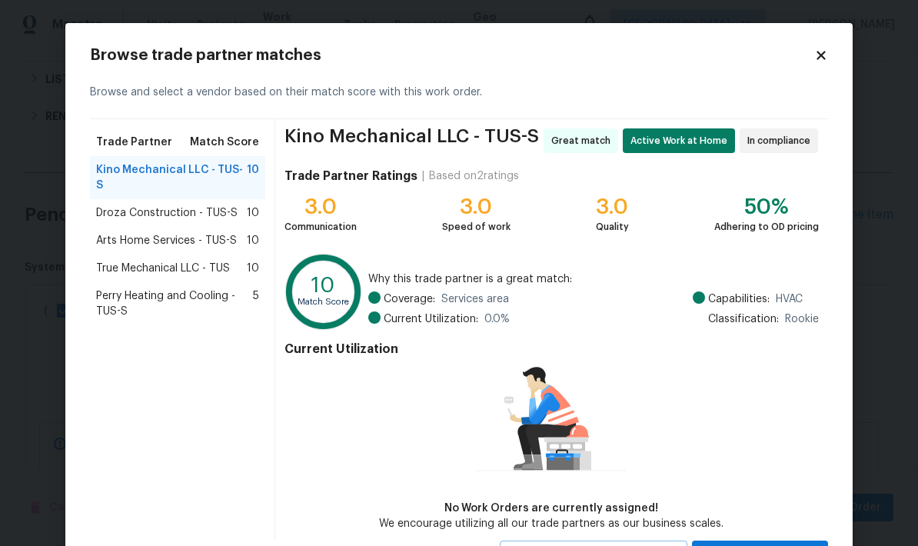
click at [210, 171] on span "Kino Mechanical LLC - TUS-S" at bounding box center [171, 177] width 151 height 31
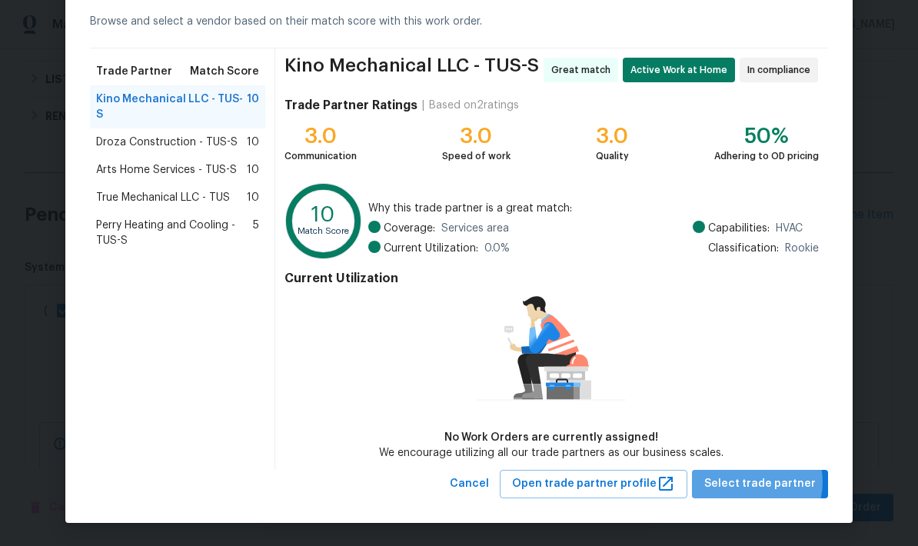
scroll to position [70, 0]
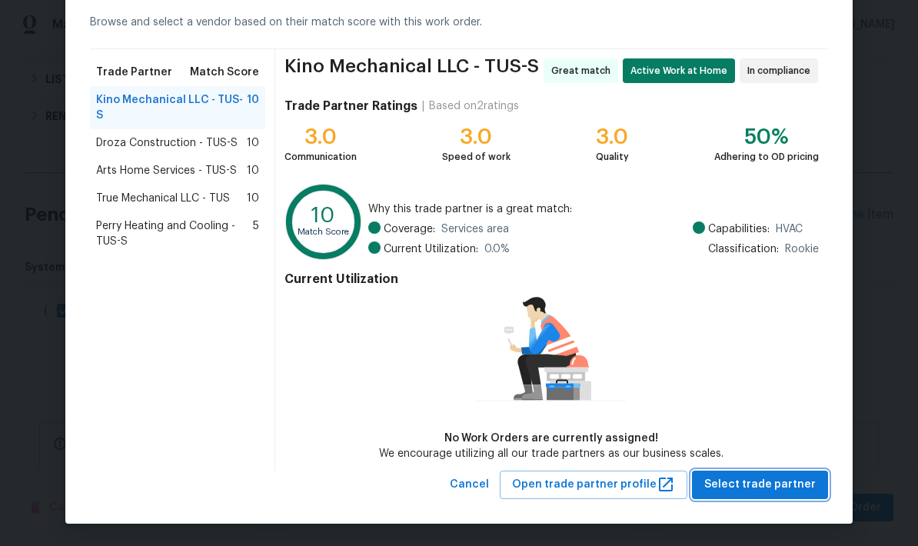
click at [773, 489] on span "Select trade partner" at bounding box center [761, 484] width 112 height 19
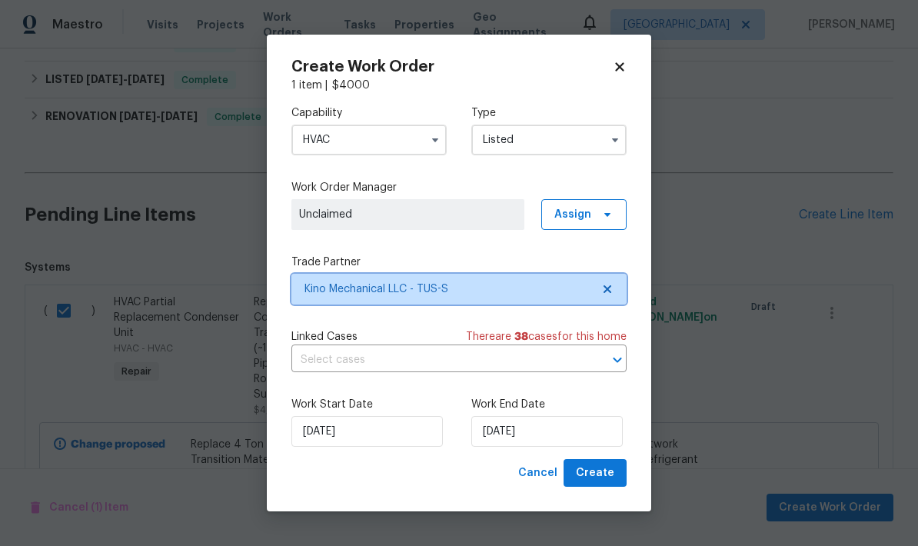
scroll to position [0, 0]
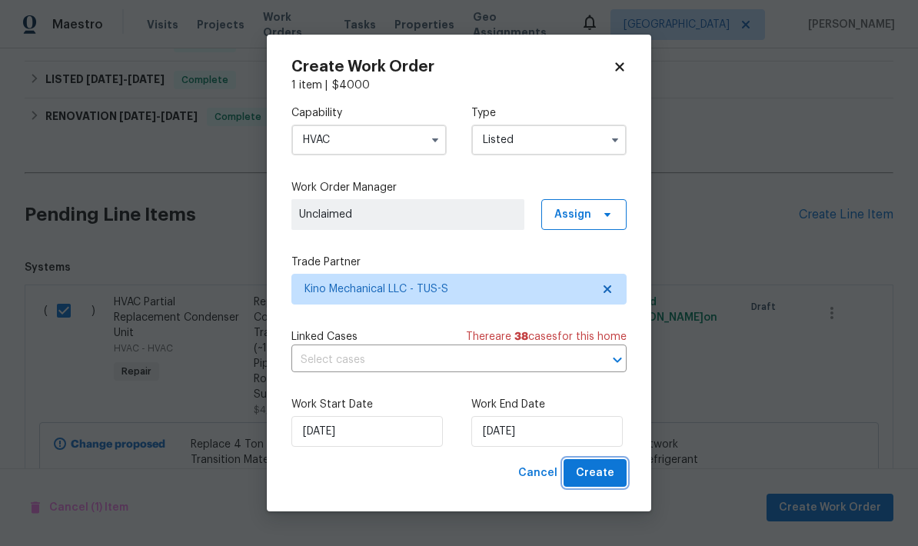
click at [606, 479] on span "Create" at bounding box center [595, 473] width 38 height 19
checkbox input "false"
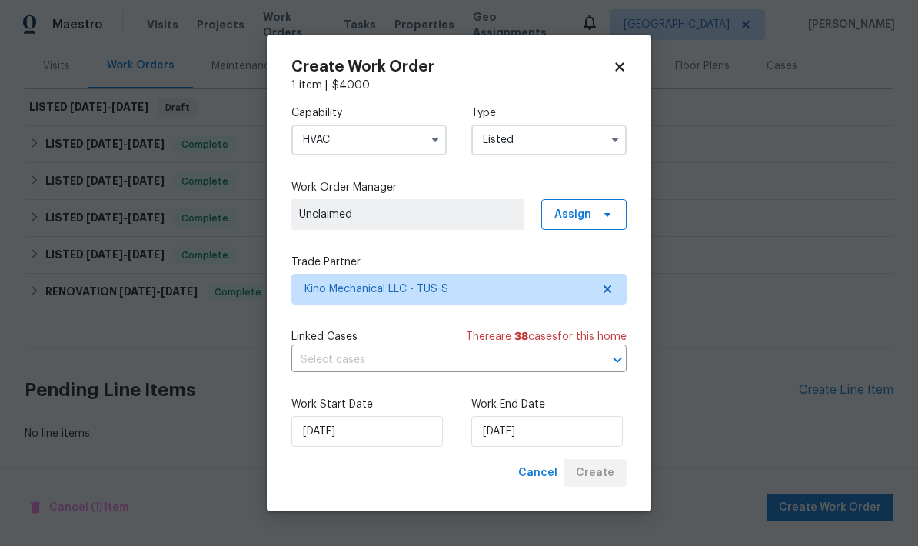
scroll to position [128, 0]
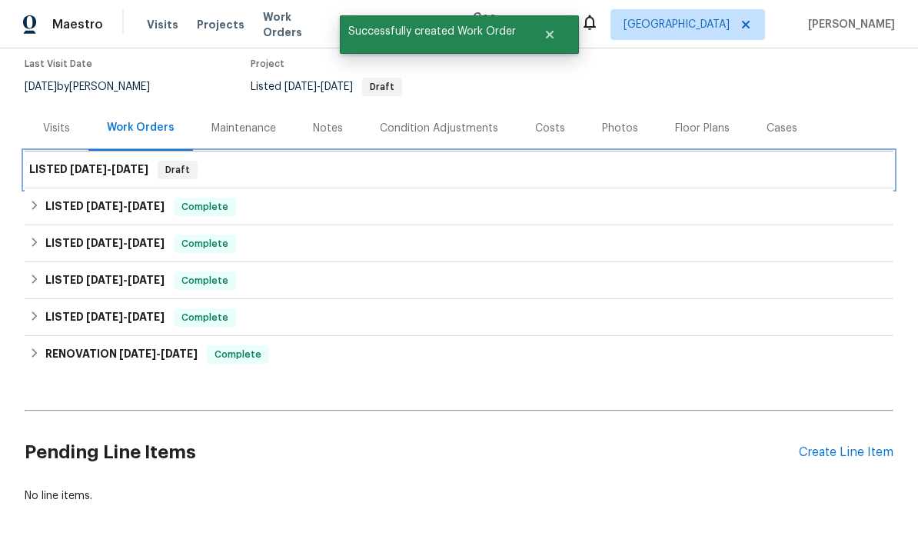
click at [61, 161] on h6 "LISTED 8/19/25 - 8/19/25" at bounding box center [88, 170] width 119 height 18
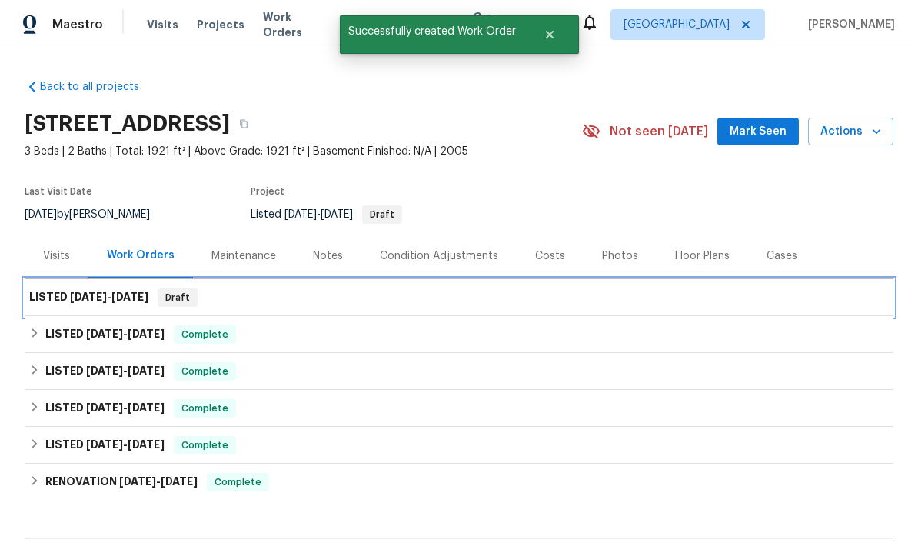
scroll to position [-1, 0]
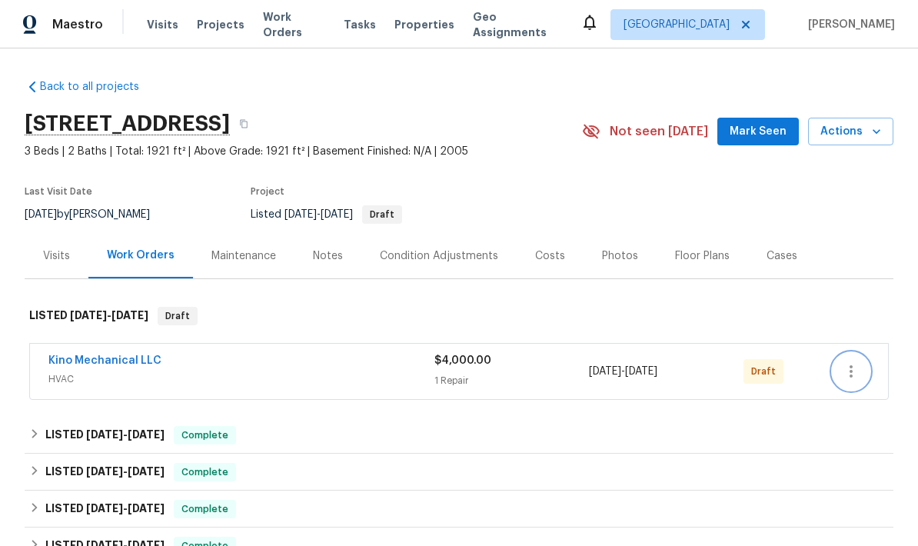
click at [850, 373] on icon "button" at bounding box center [851, 371] width 18 height 18
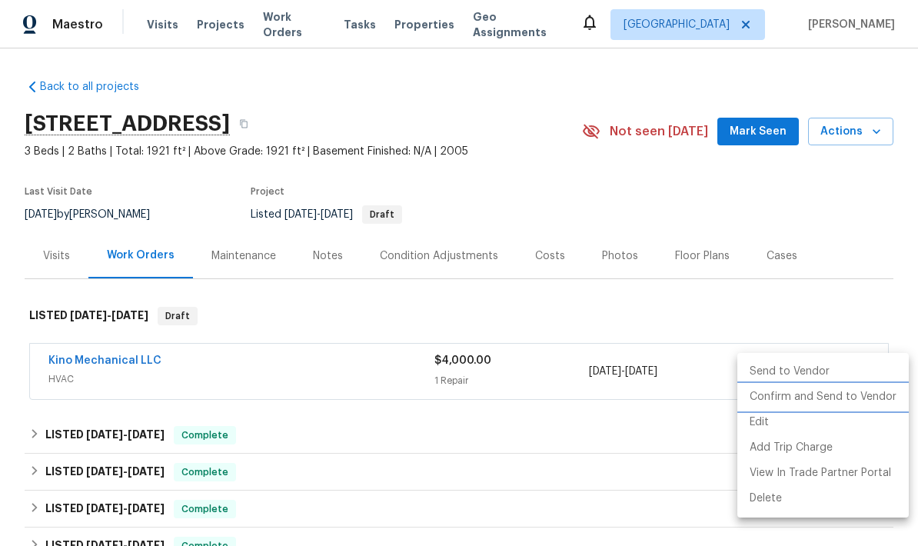
click at [838, 404] on li "Confirm and Send to Vendor" at bounding box center [824, 397] width 172 height 25
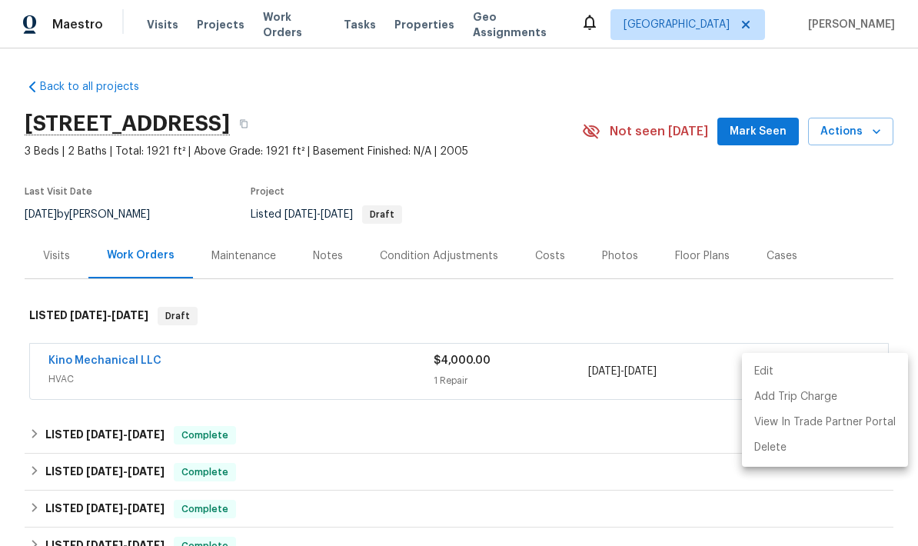
click at [858, 226] on div at bounding box center [459, 273] width 918 height 546
